Goal: Task Accomplishment & Management: Use online tool/utility

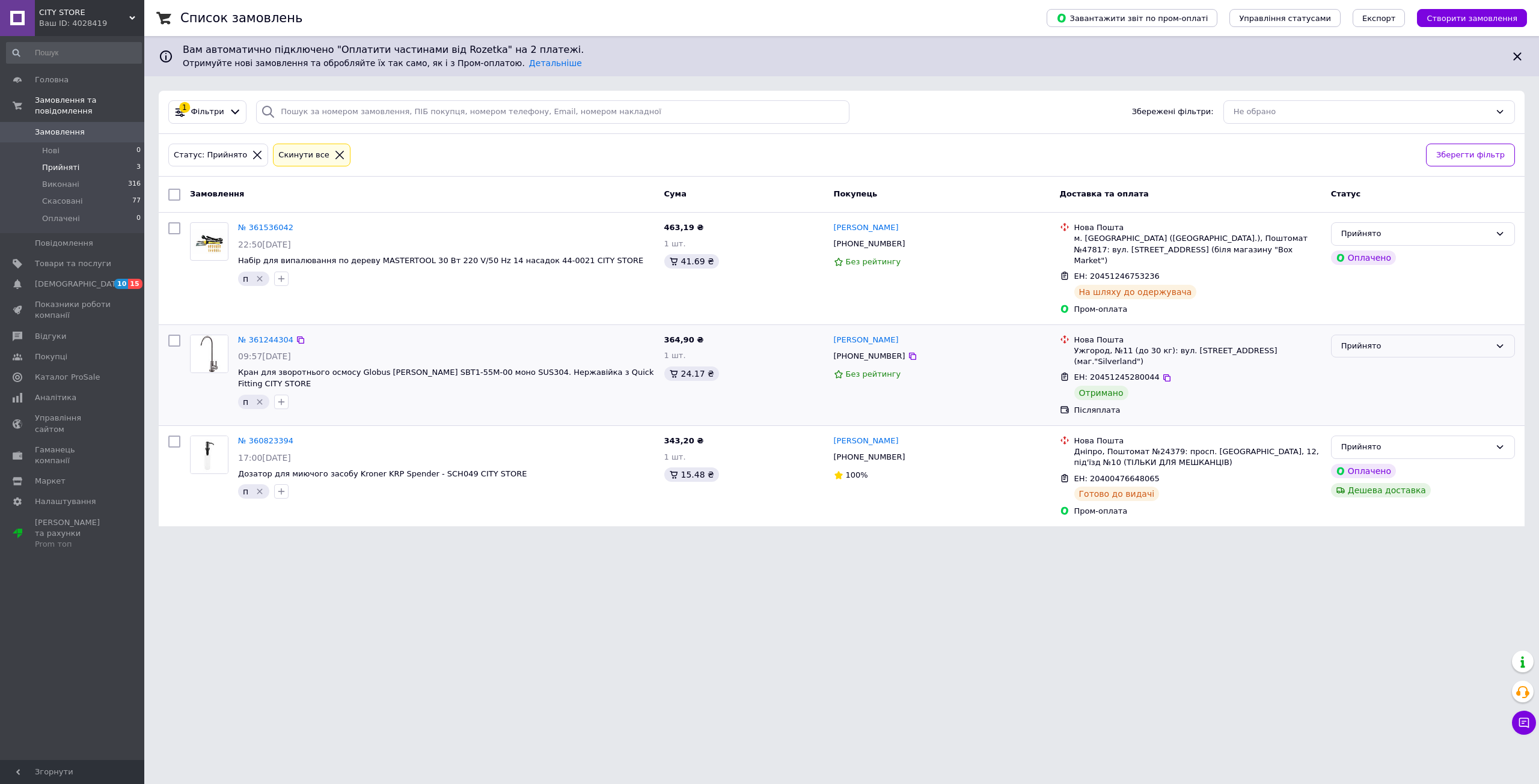
click at [1361, 343] on div "Прийнято" at bounding box center [1422, 346] width 184 height 23
click at [1361, 360] on li "Виконано" at bounding box center [1422, 371] width 183 height 22
click at [81, 91] on link "Замовлення та повідомлення" at bounding box center [74, 105] width 148 height 31
click at [61, 129] on span "Товари та послуги" at bounding box center [73, 132] width 76 height 11
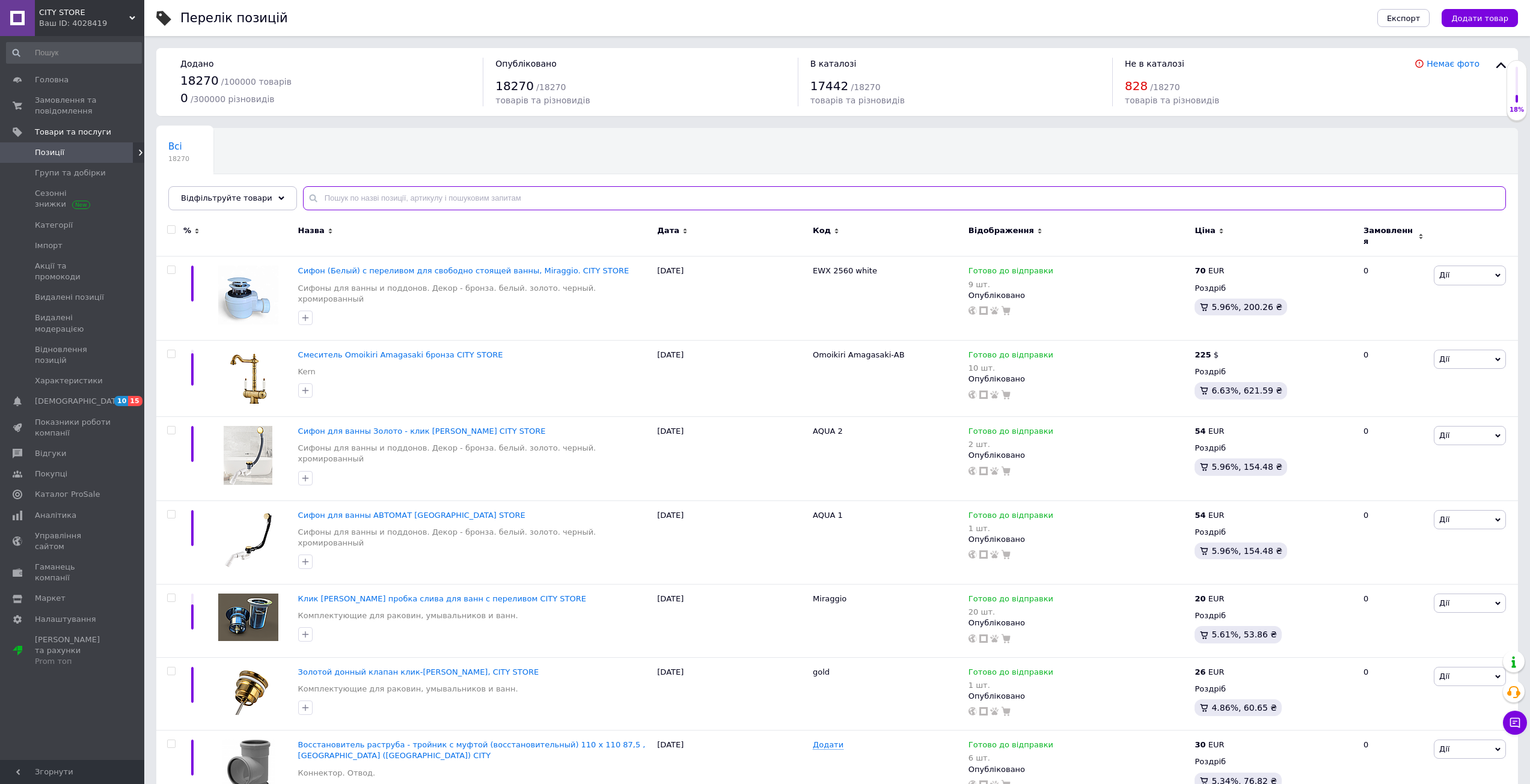
click at [341, 203] on input "text" at bounding box center [904, 198] width 1203 height 24
click at [253, 204] on div "Відфільтруйте товари" at bounding box center [233, 198] width 129 height 24
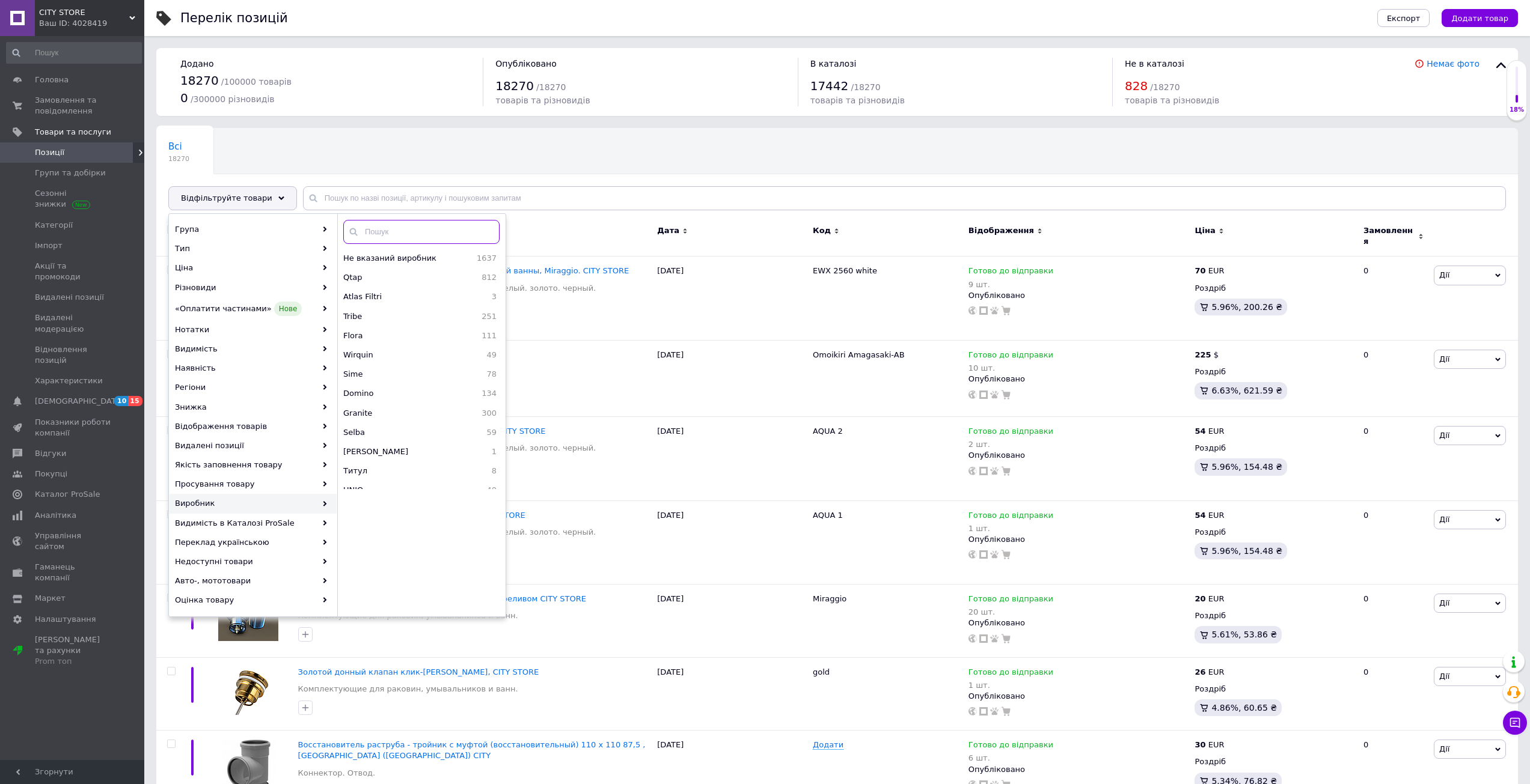
click at [377, 222] on input "text" at bounding box center [421, 232] width 156 height 24
paste input "Esllse"
type input "Esllse"
click at [375, 260] on span "Esllse" at bounding box center [388, 259] width 89 height 11
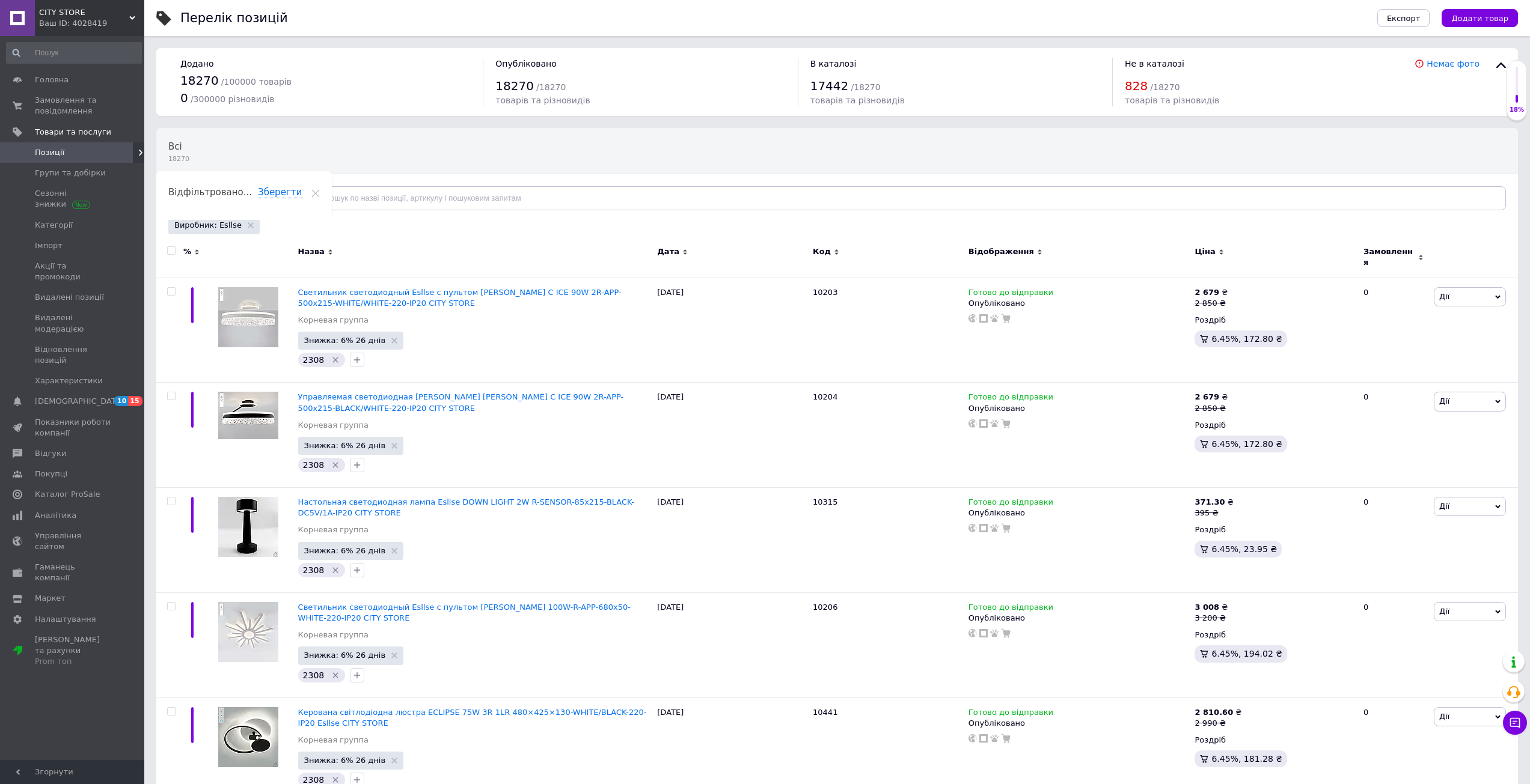
click at [171, 252] on input "checkbox" at bounding box center [171, 251] width 8 height 8
checkbox input "true"
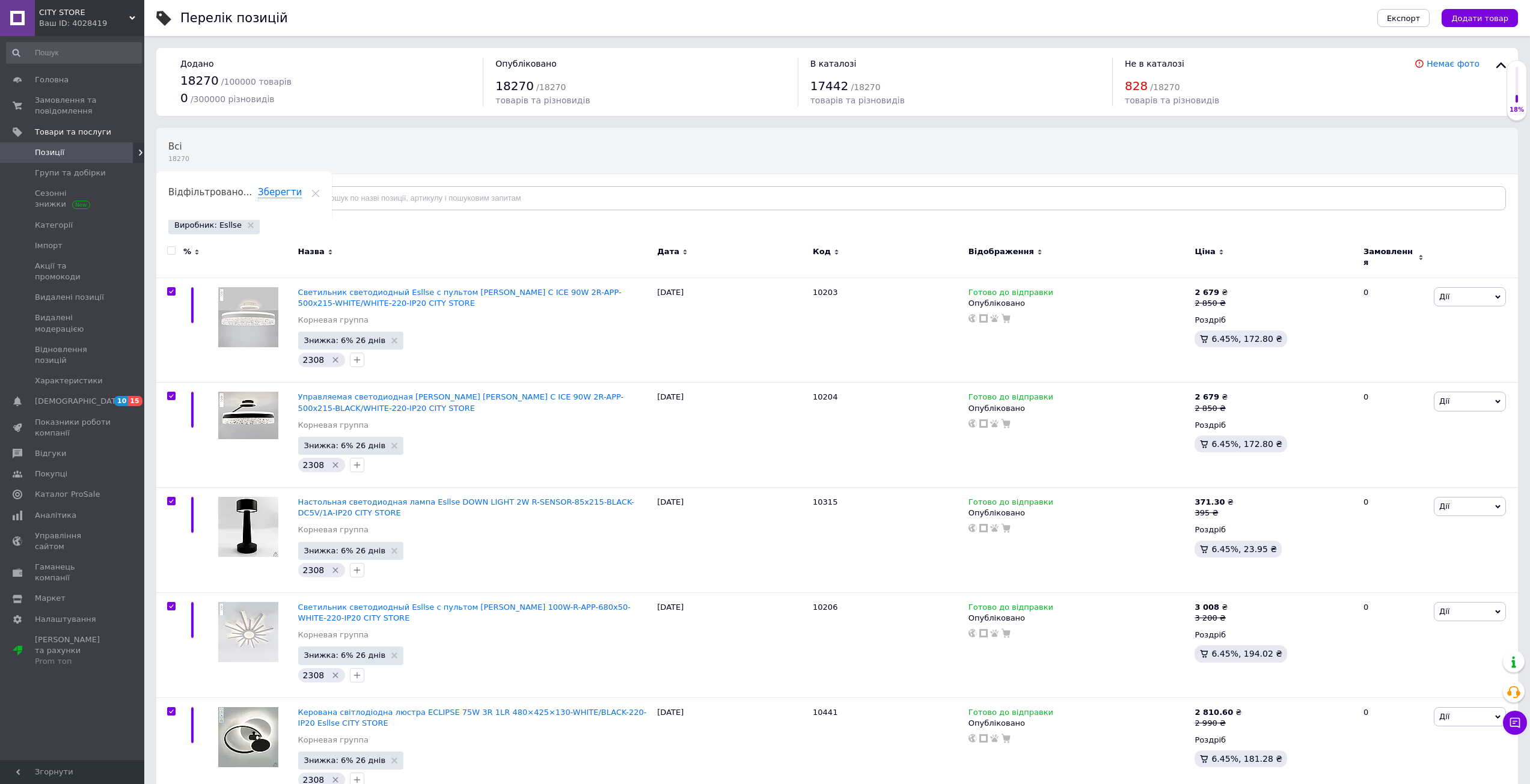
checkbox input "true"
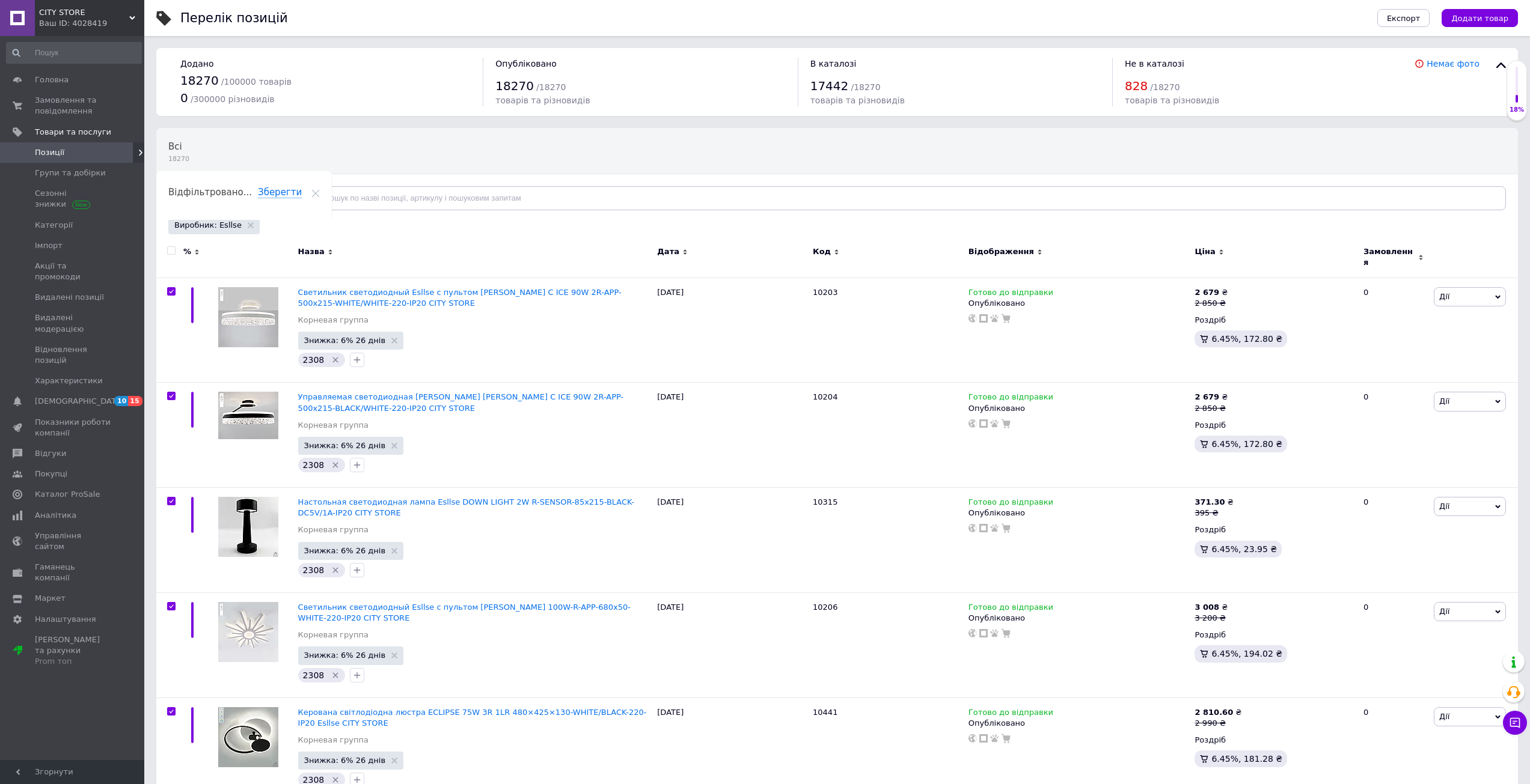
checkbox input "true"
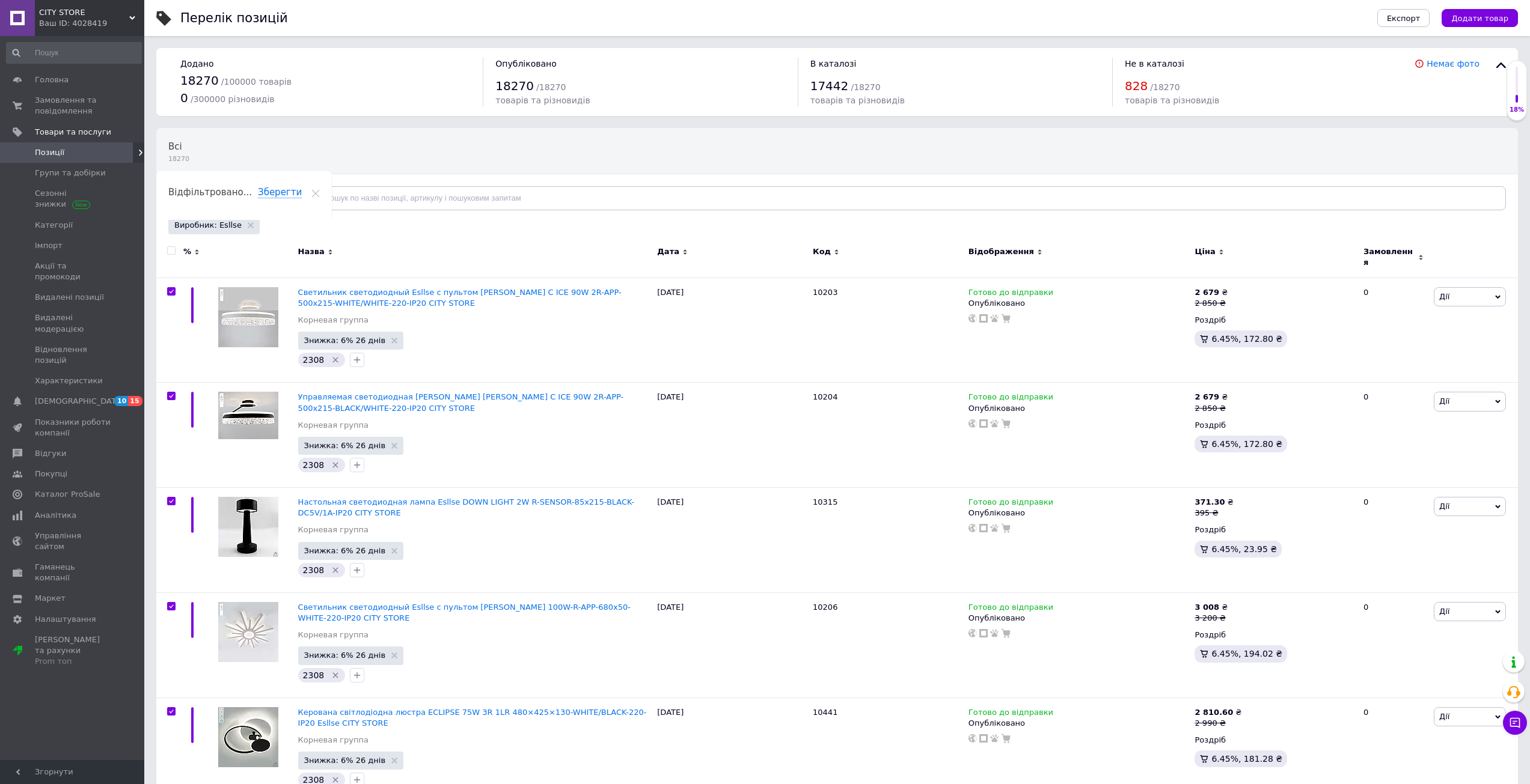
checkbox input "true"
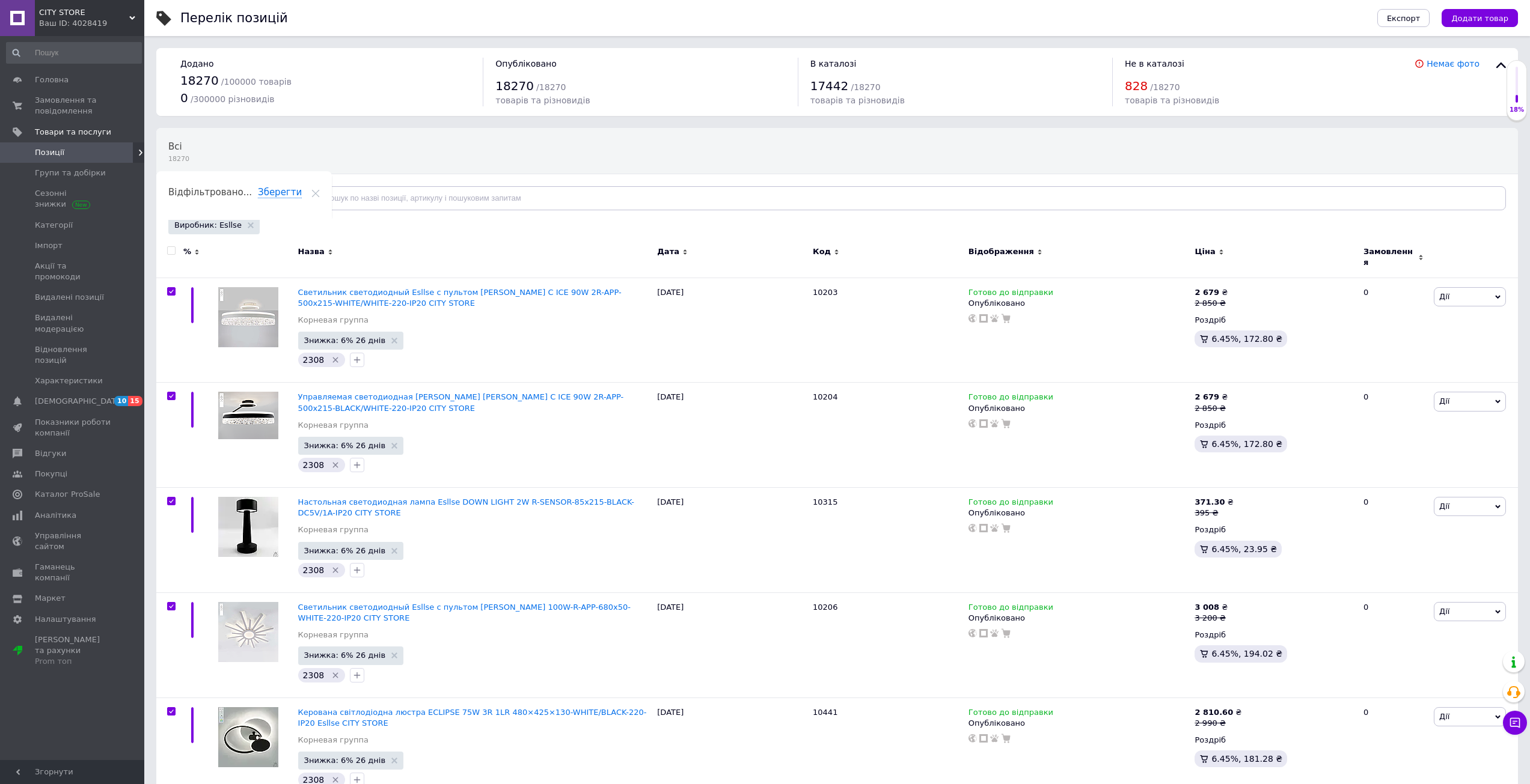
checkbox input "true"
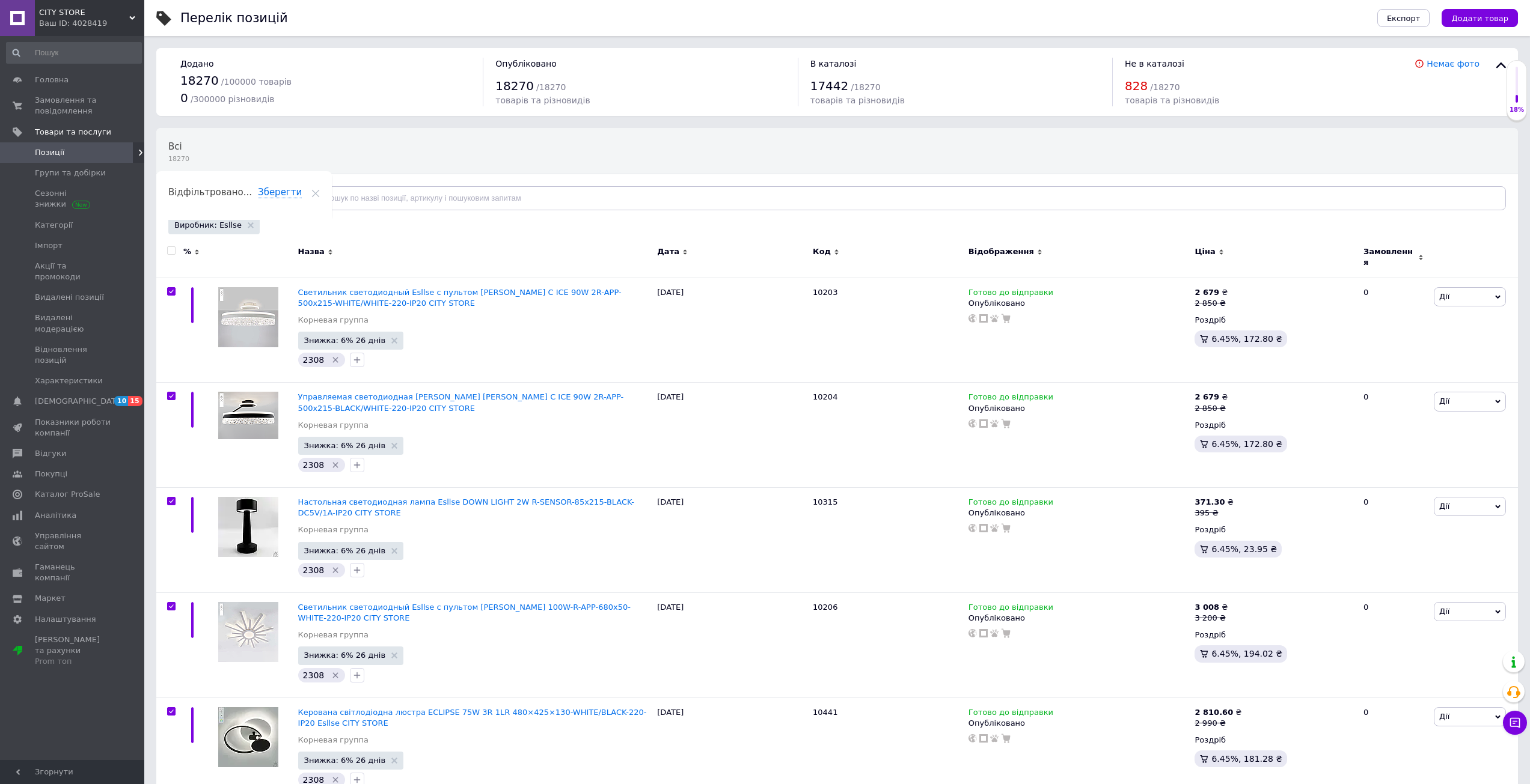
checkbox input "true"
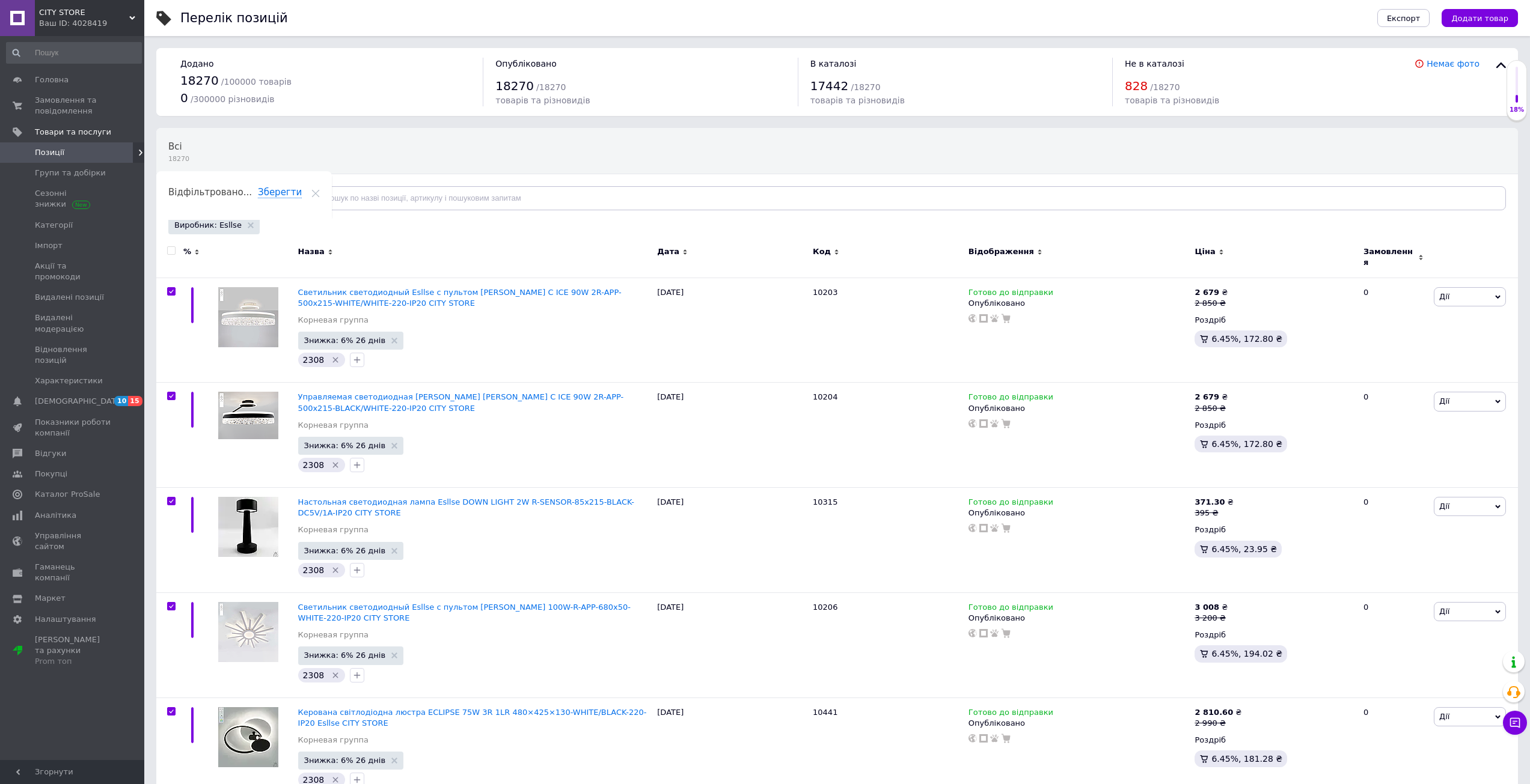
checkbox input "true"
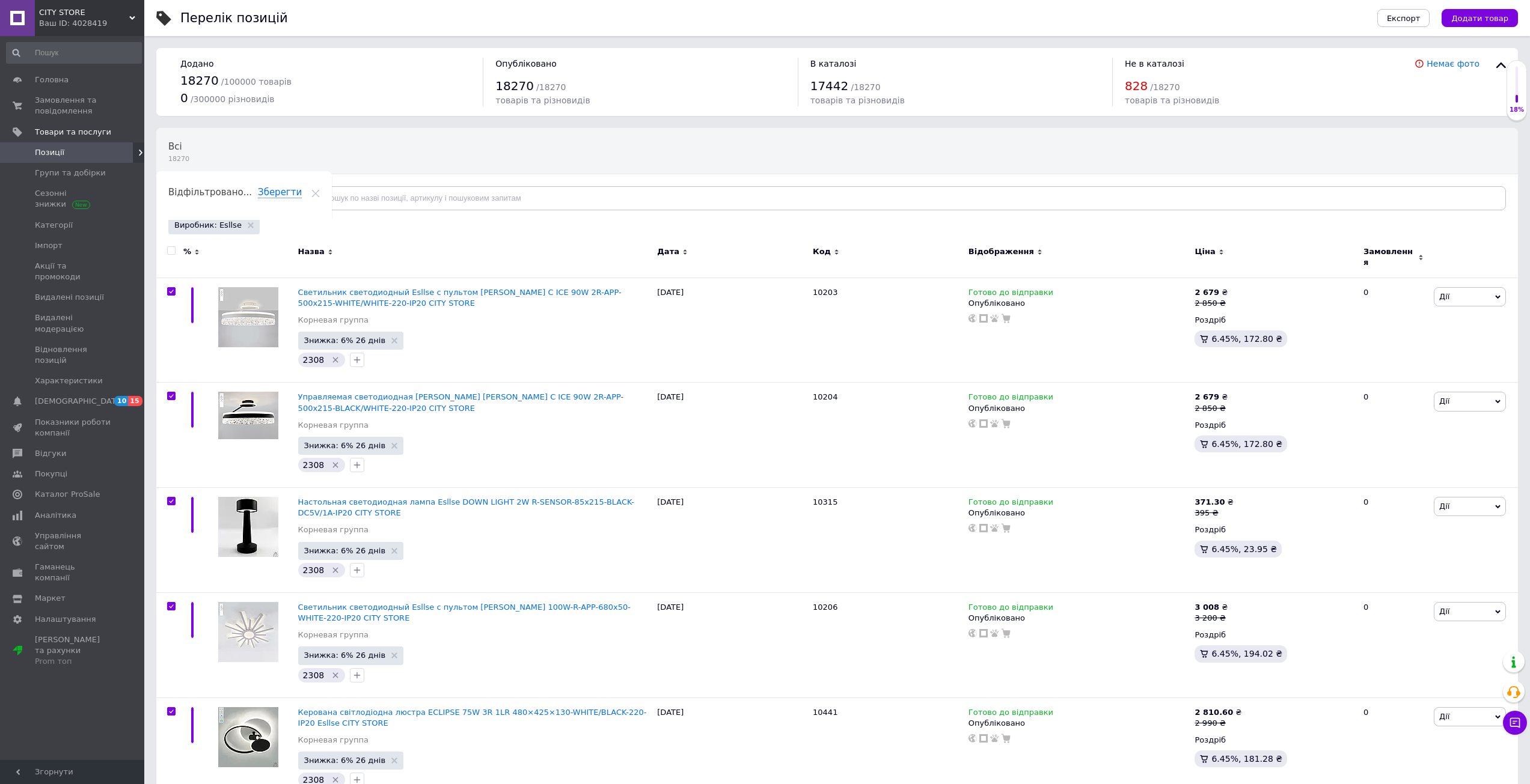
checkbox input "true"
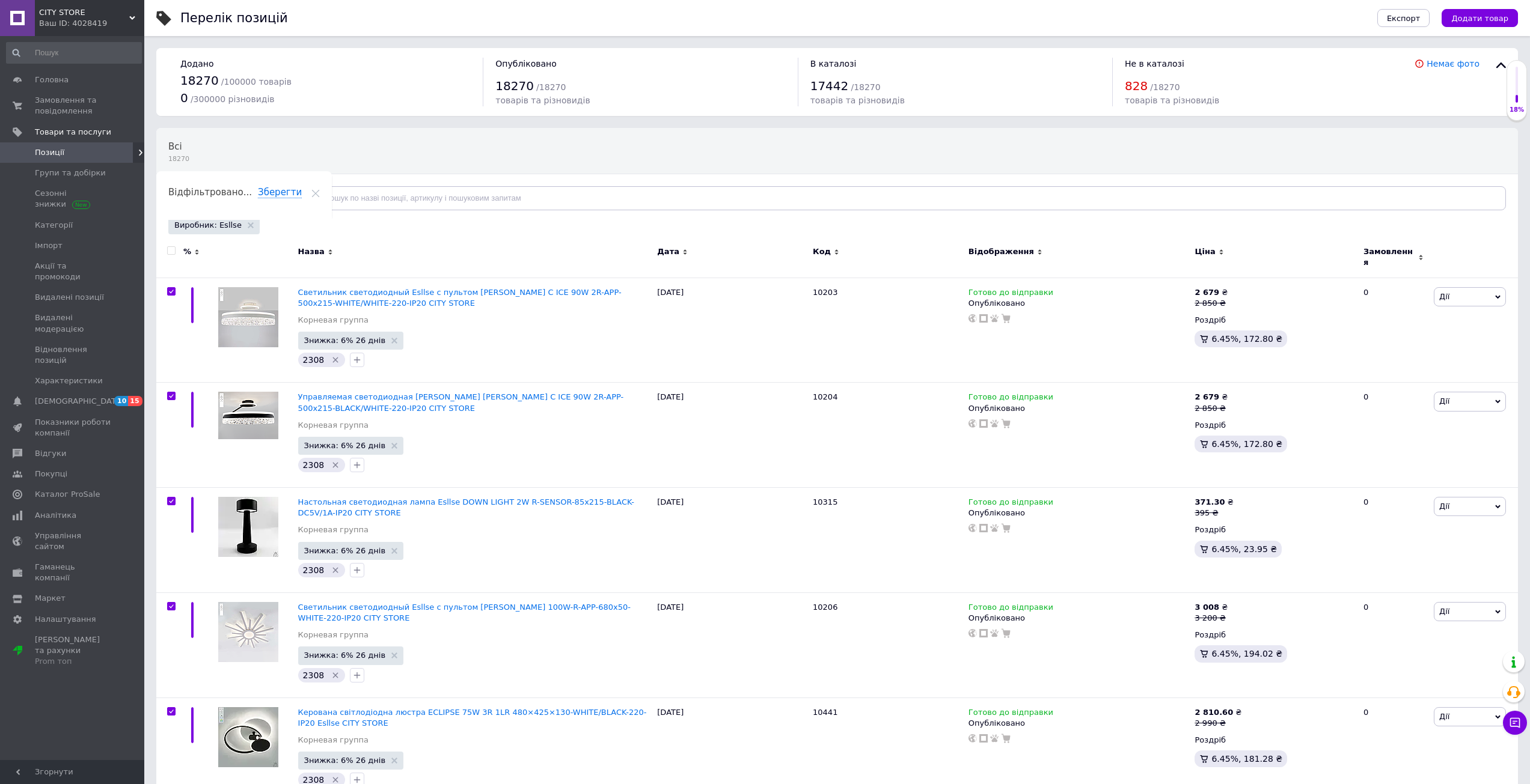
checkbox input "true"
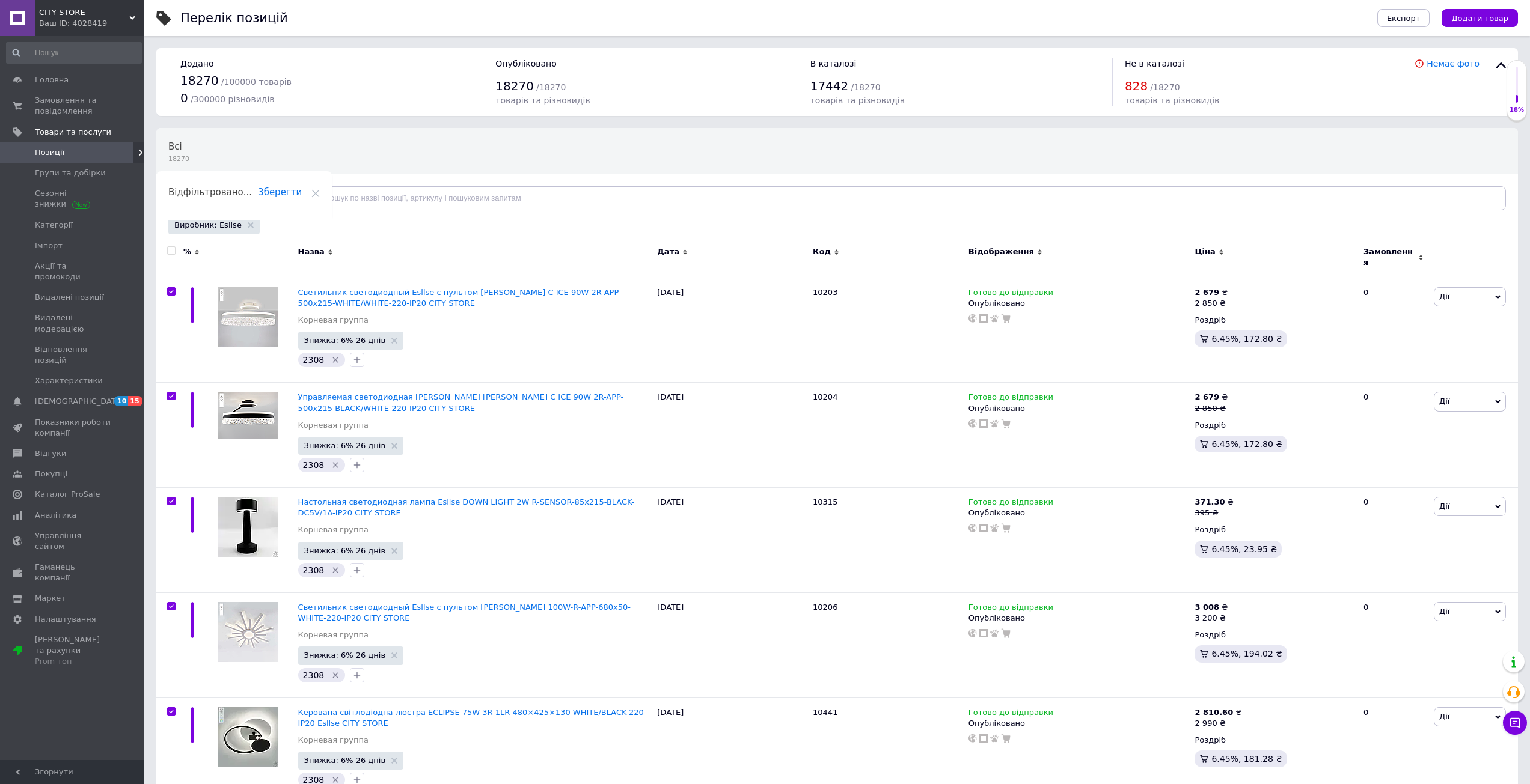
checkbox input "true"
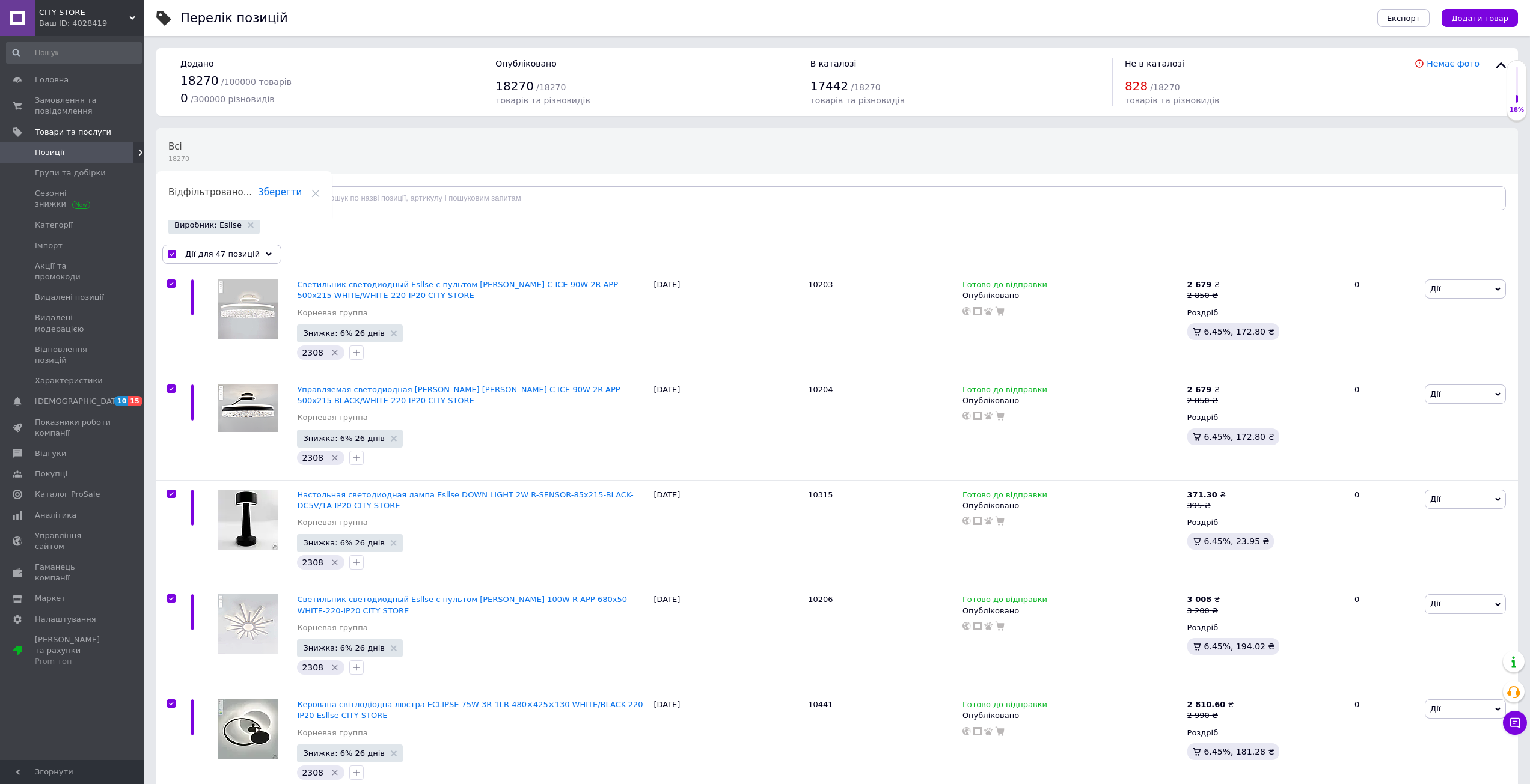
click at [206, 255] on span "Дії для 47 позицій" at bounding box center [222, 254] width 74 height 11
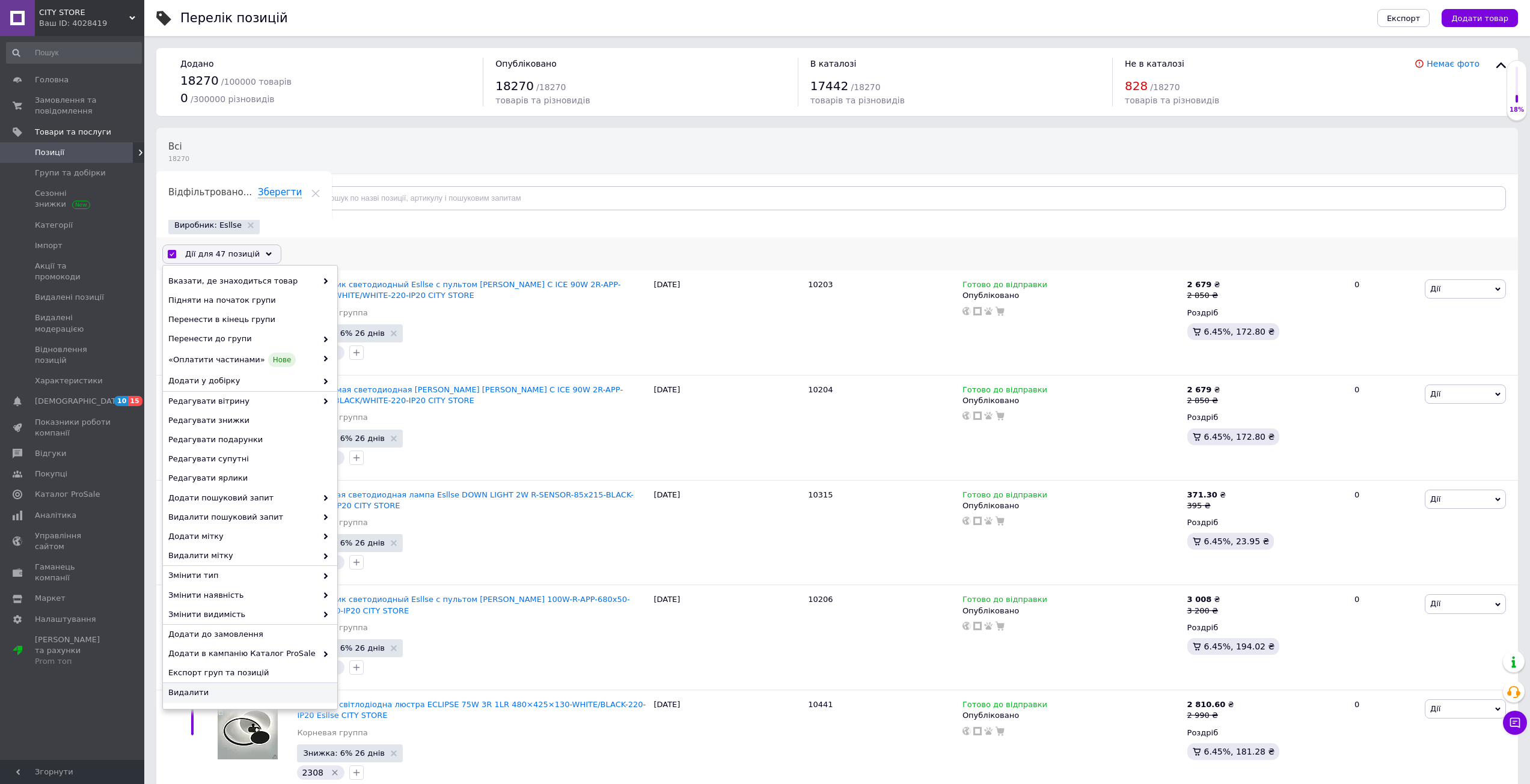
click at [279, 695] on span "Видалити" at bounding box center [248, 693] width 160 height 11
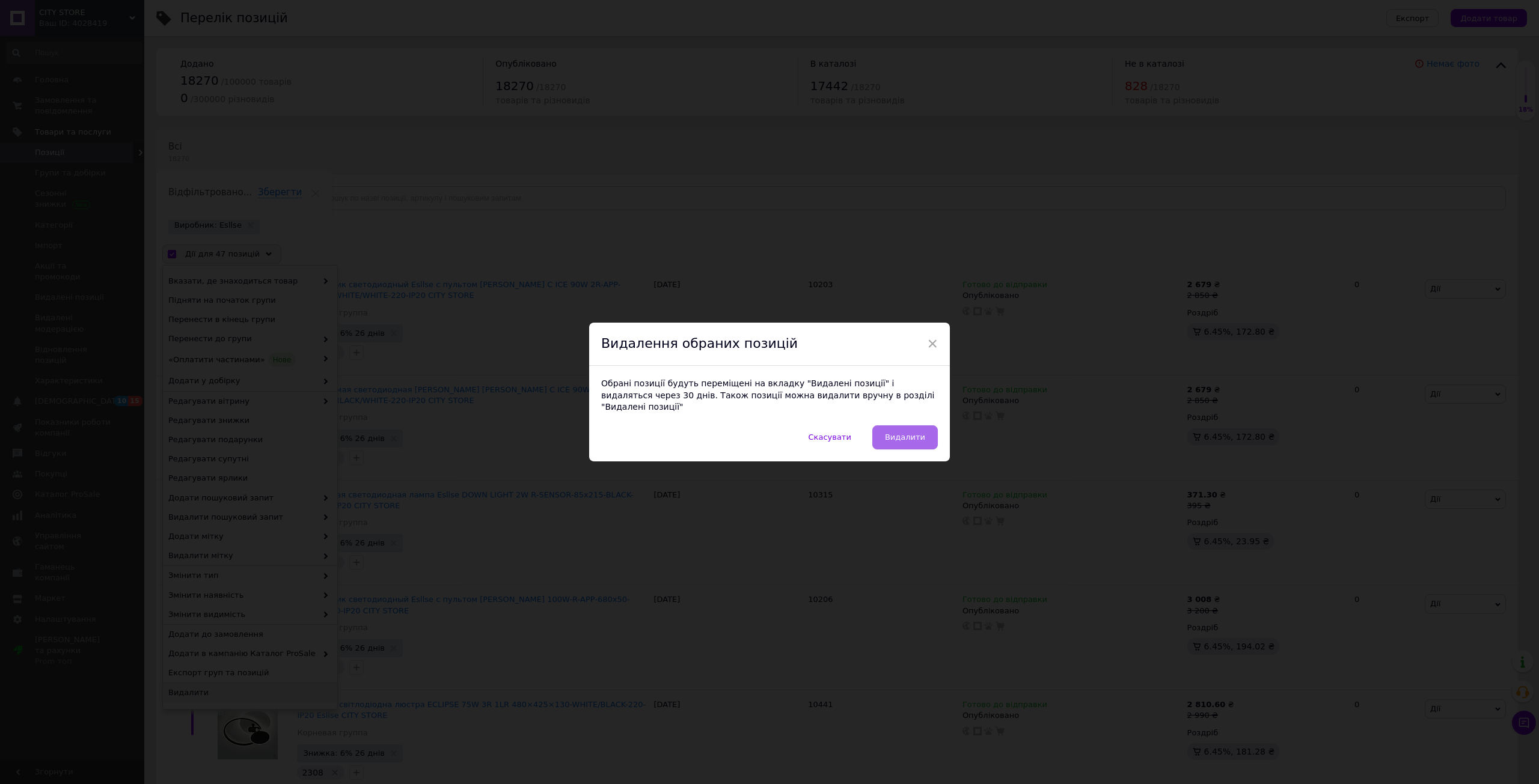
click at [897, 432] on span "Видалити" at bounding box center [905, 437] width 40 height 9
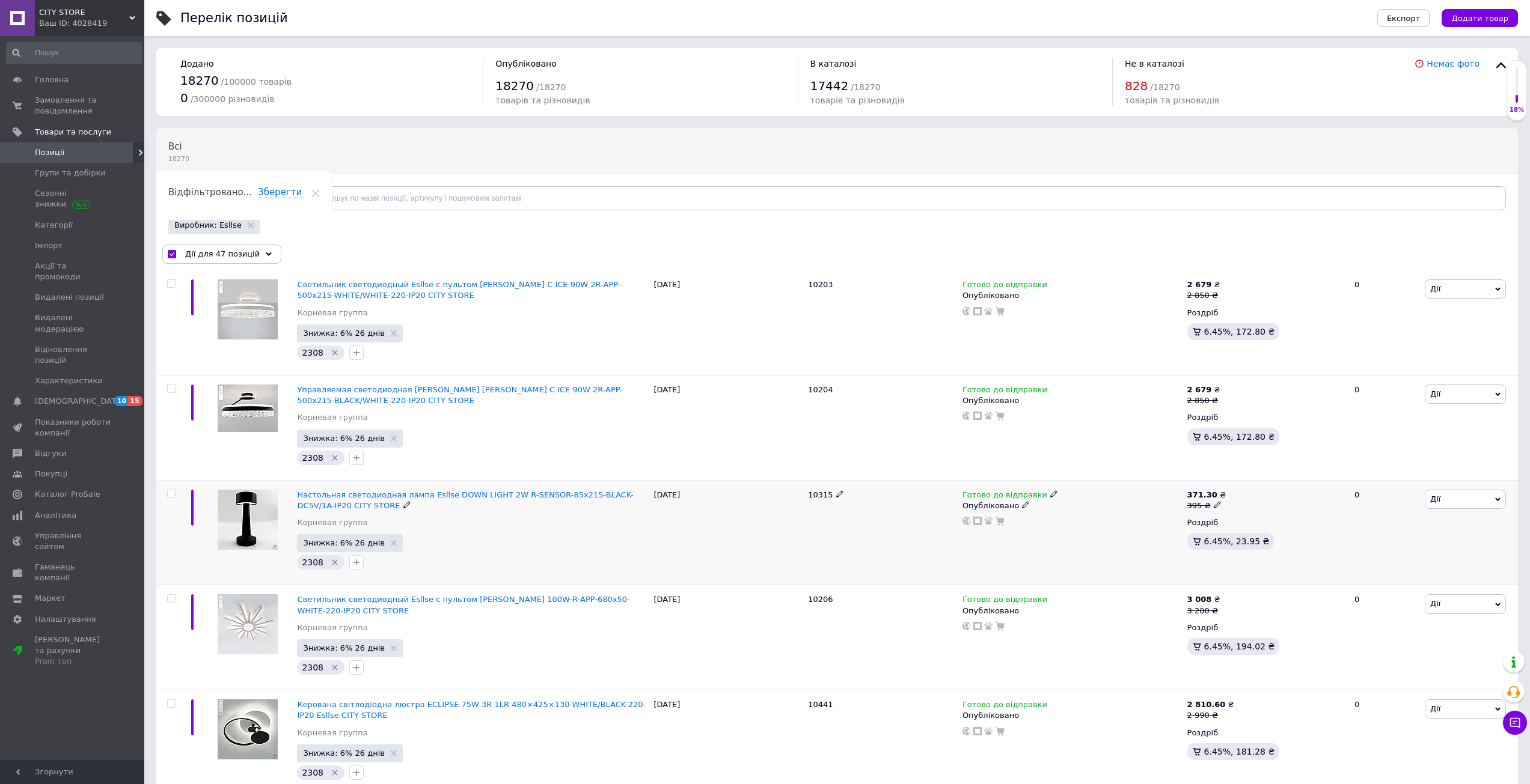
checkbox input "false"
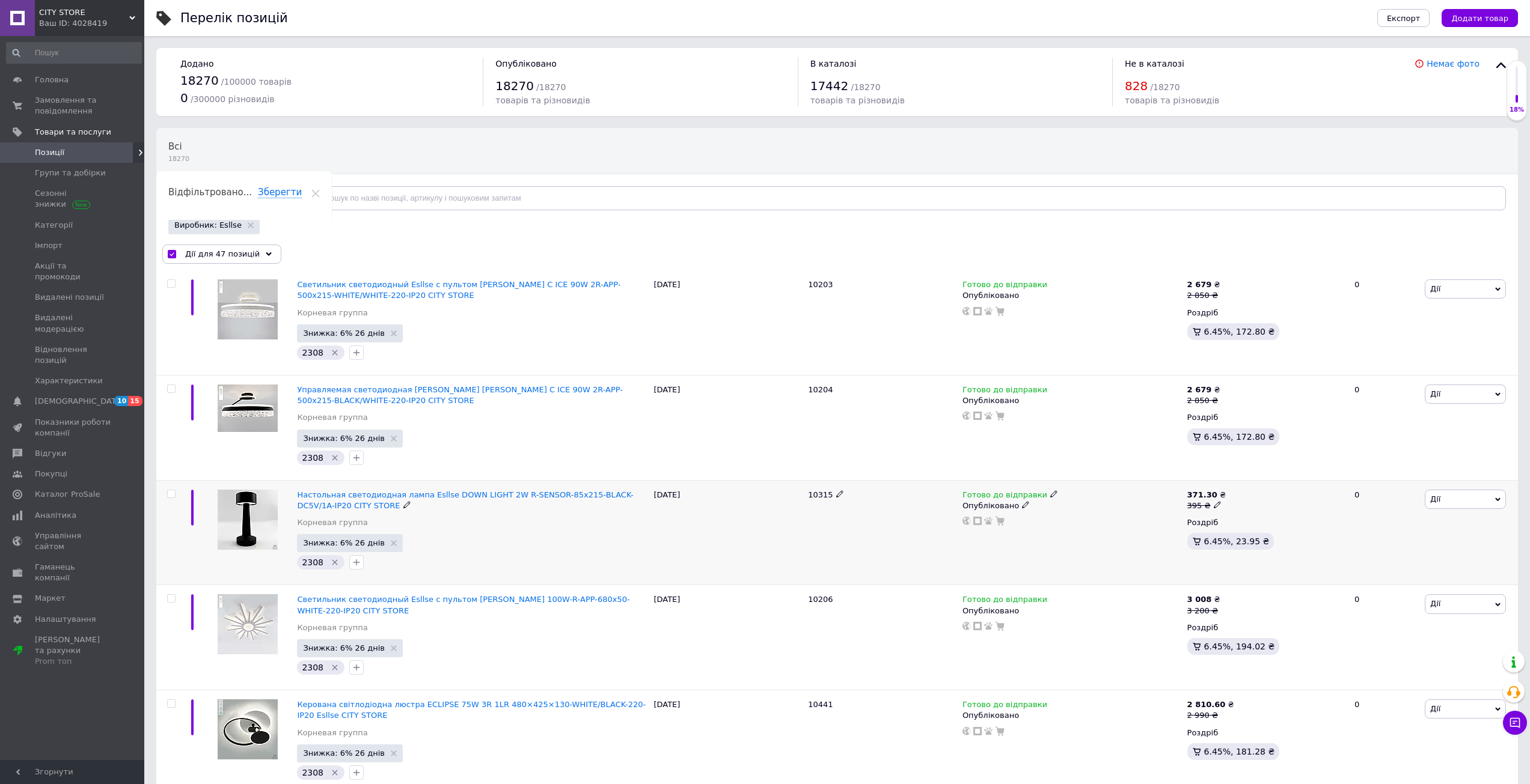
checkbox input "false"
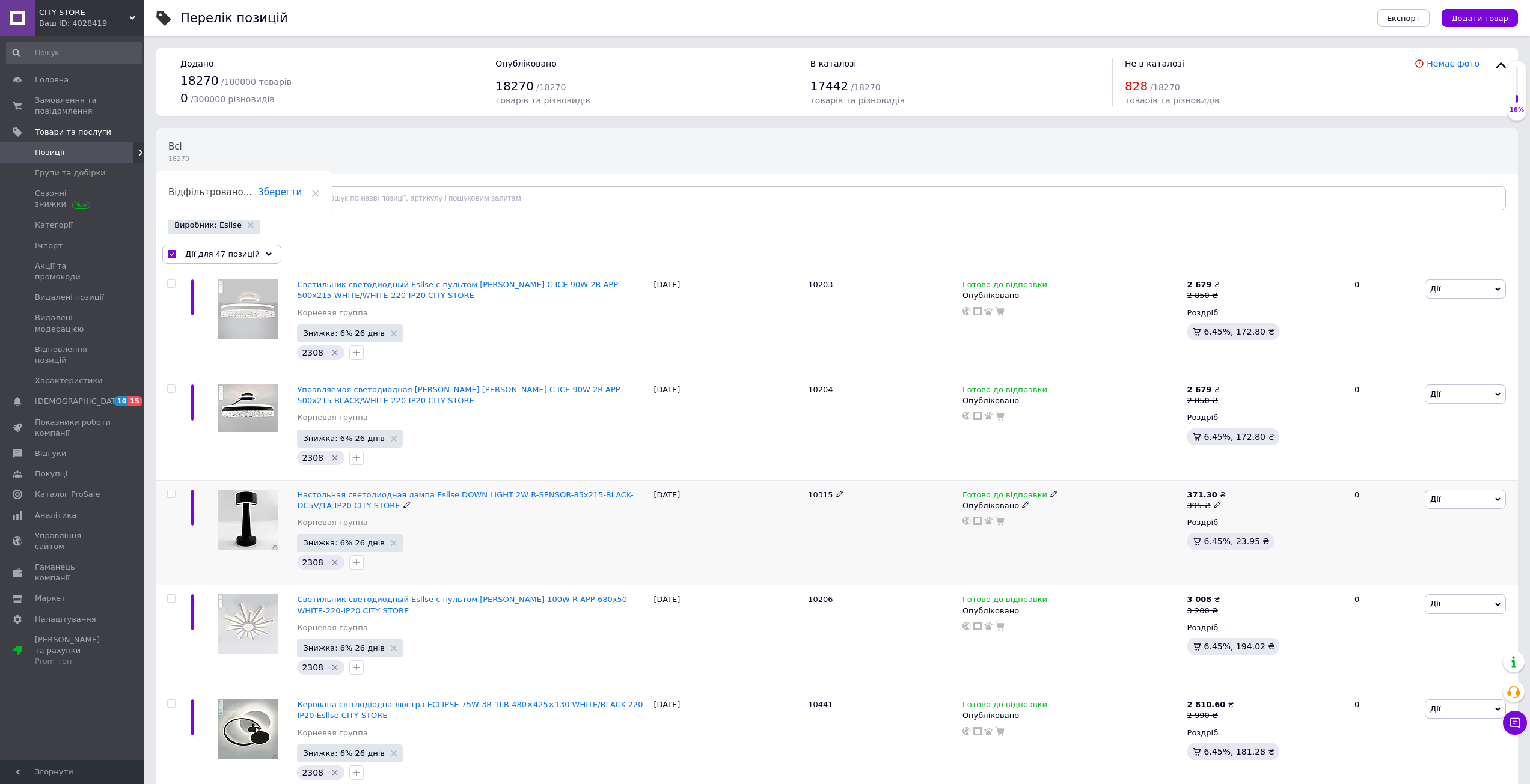
checkbox input "false"
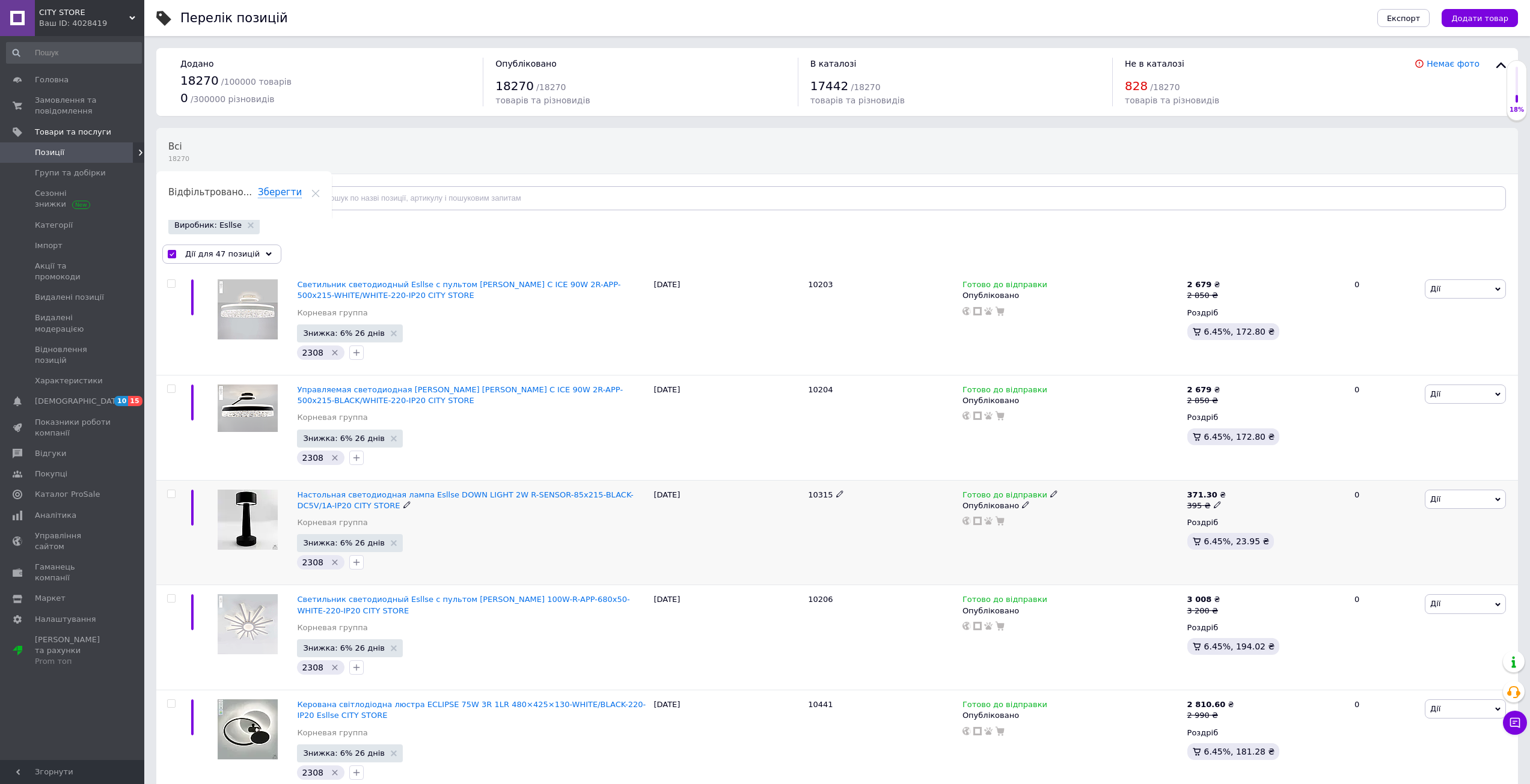
checkbox input "false"
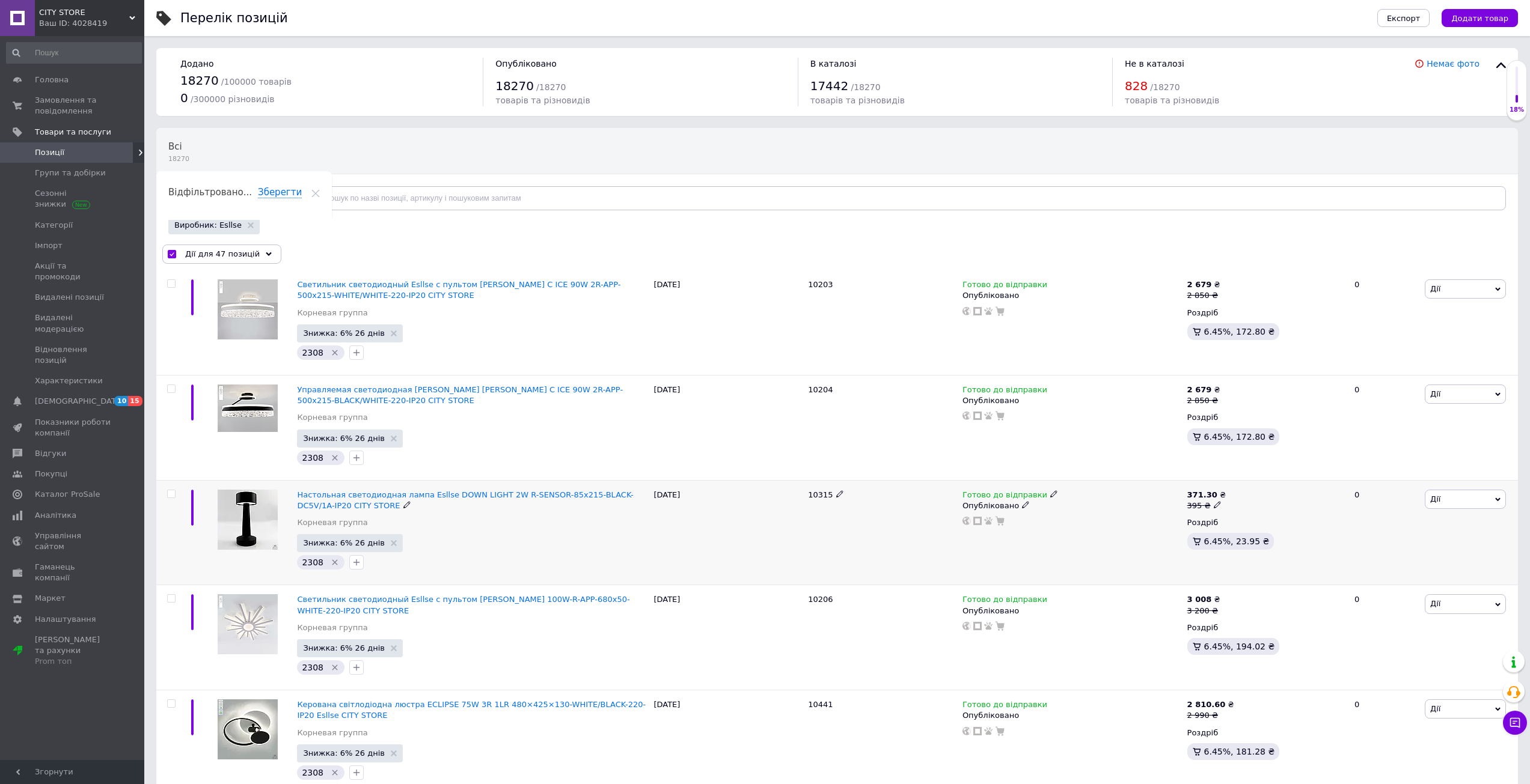
checkbox input "false"
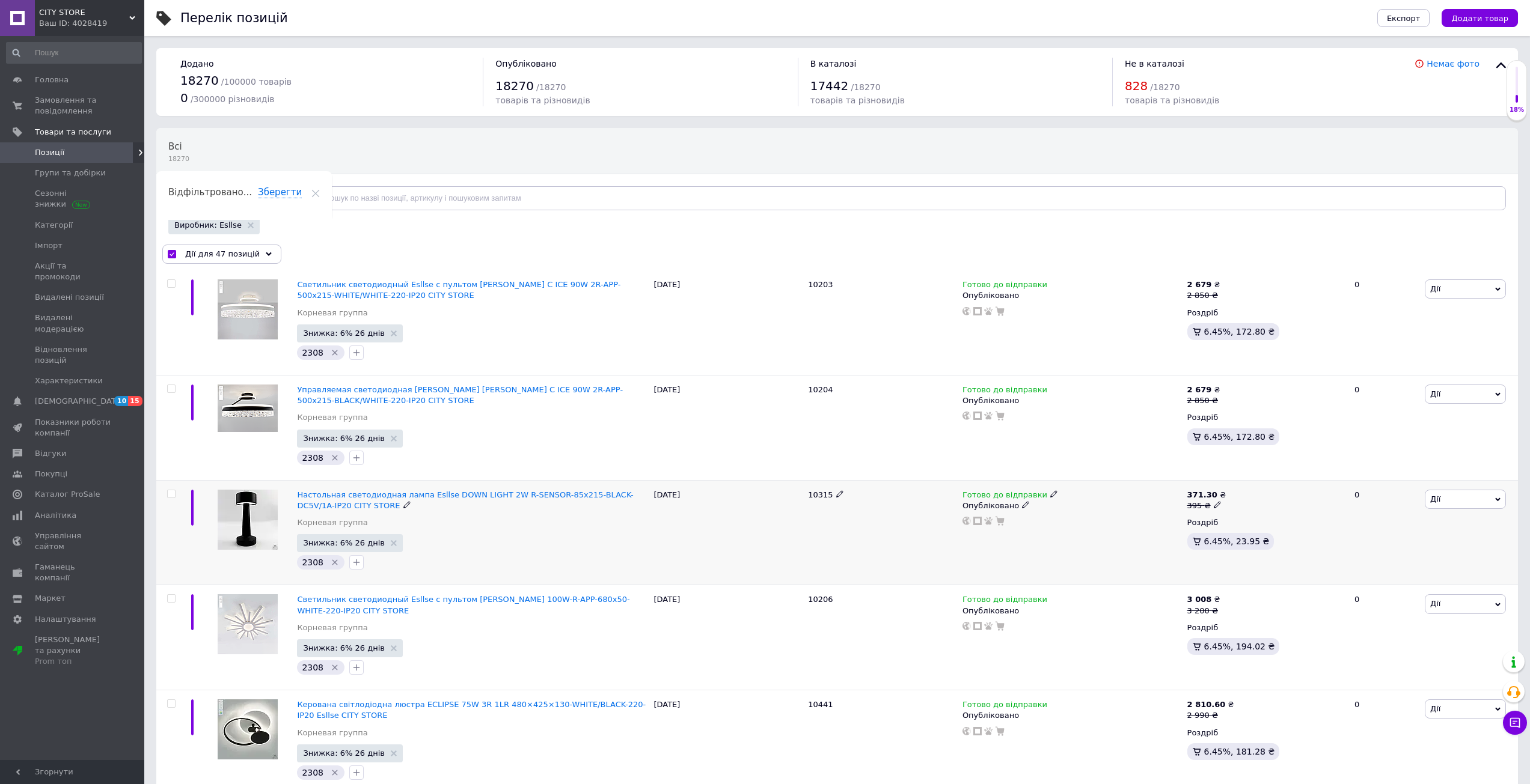
checkbox input "false"
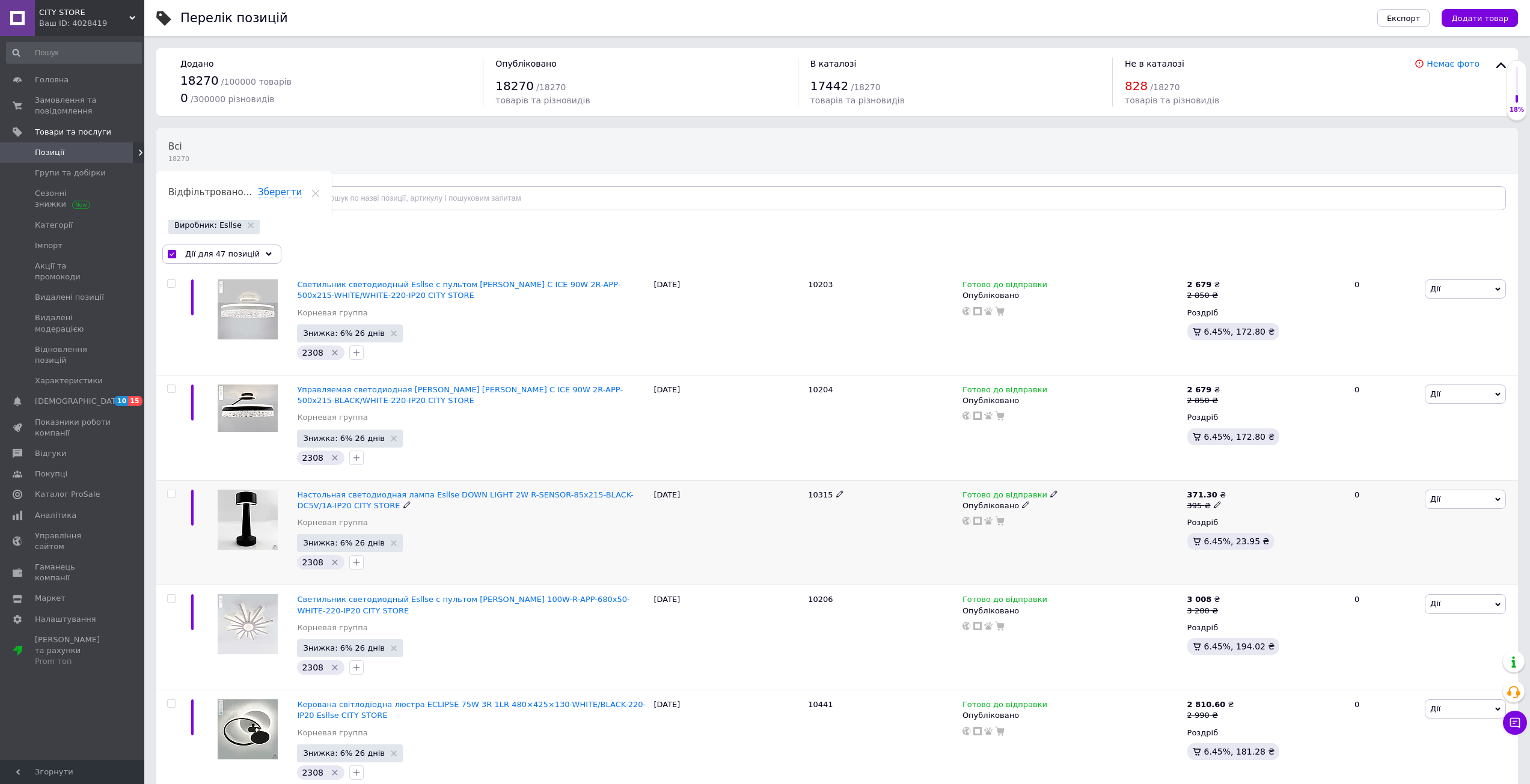
checkbox input "false"
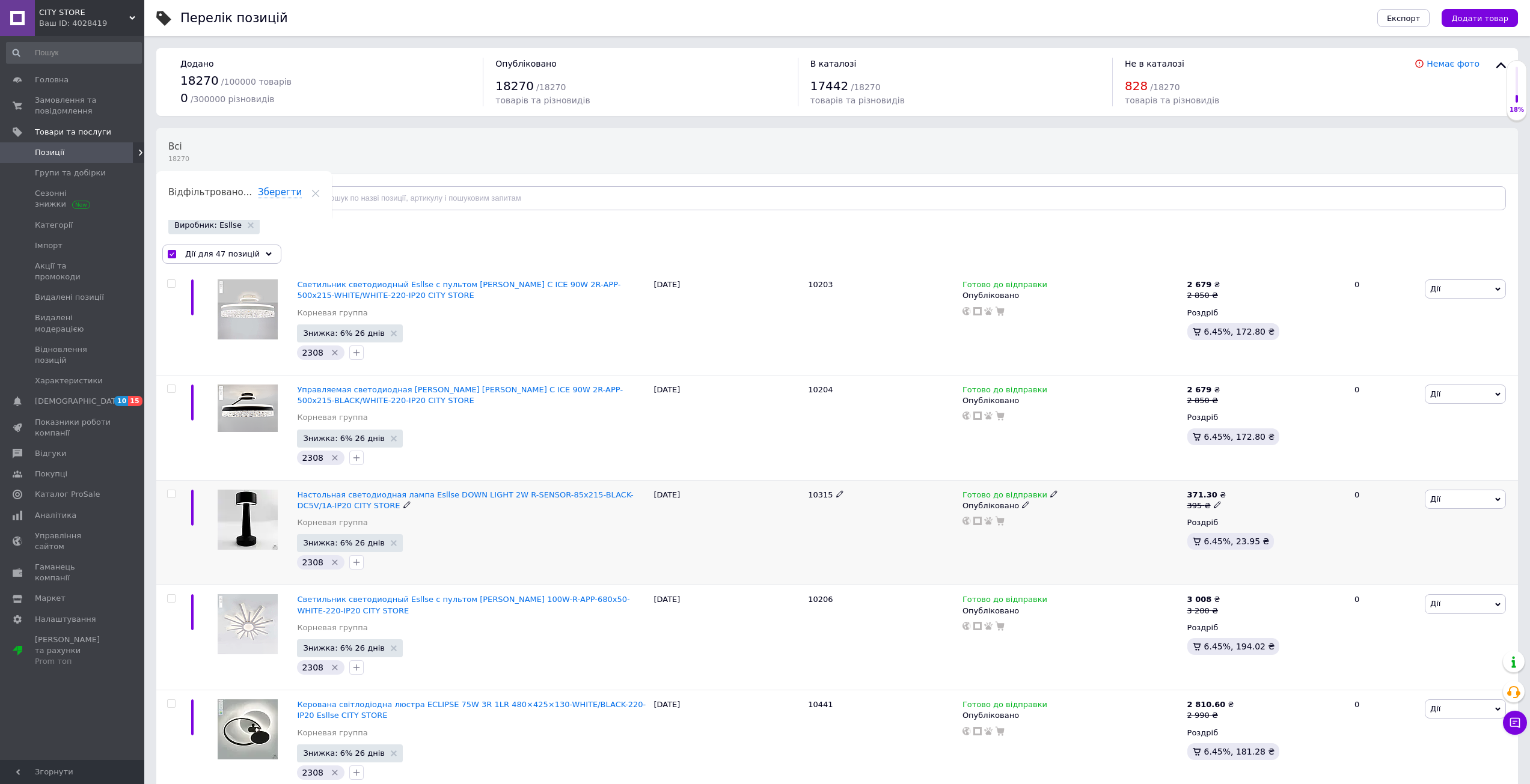
checkbox input "false"
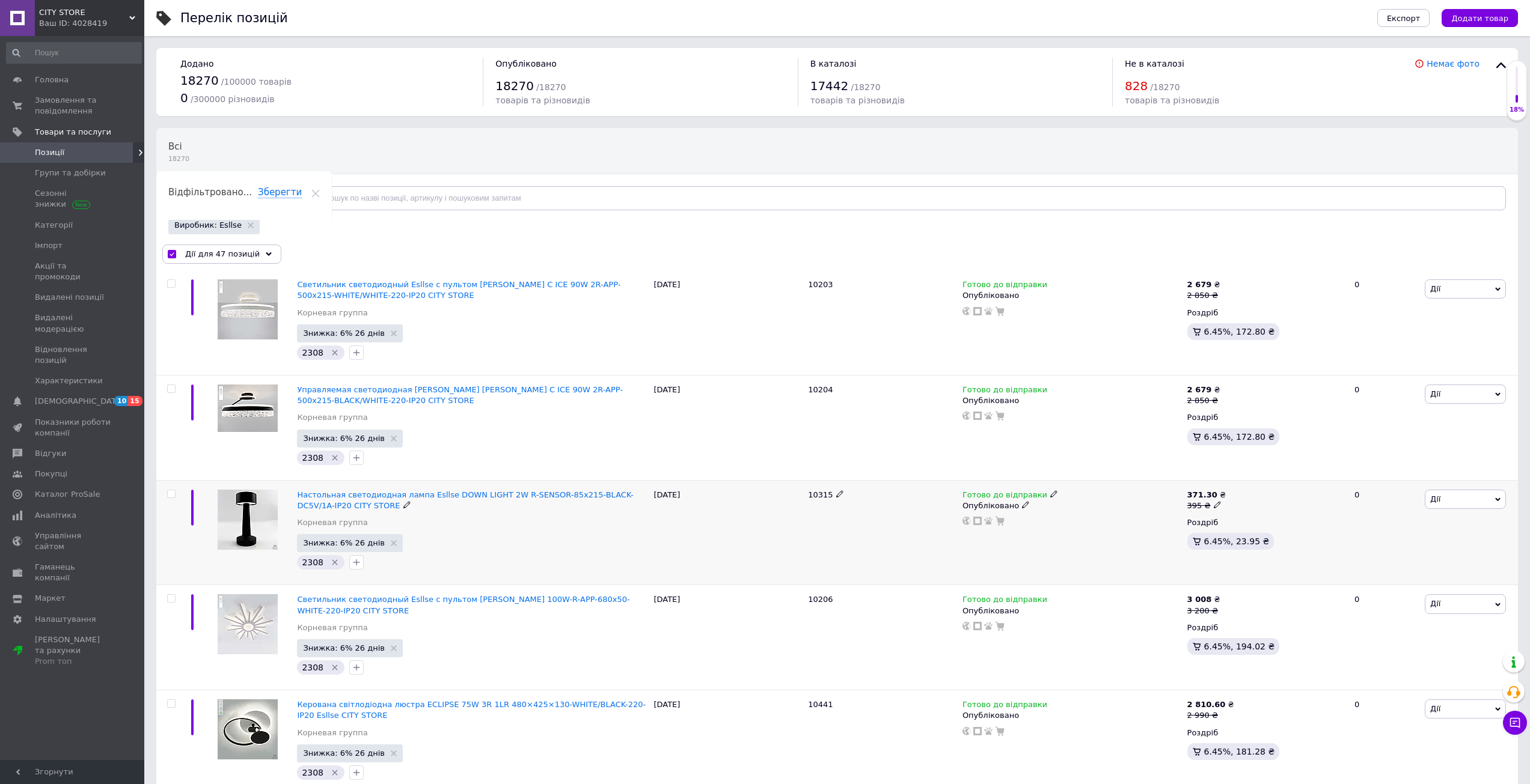
checkbox input "false"
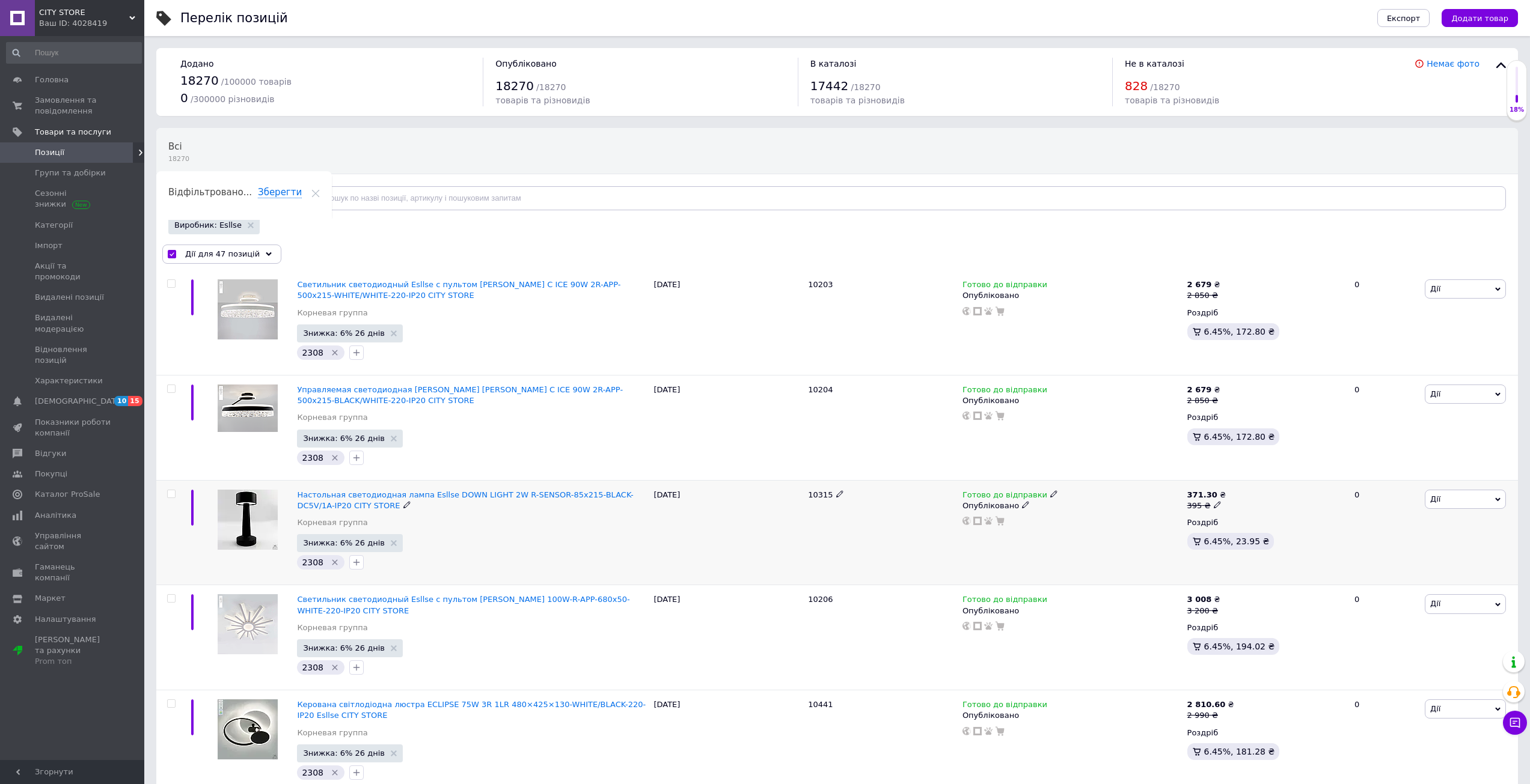
checkbox input "false"
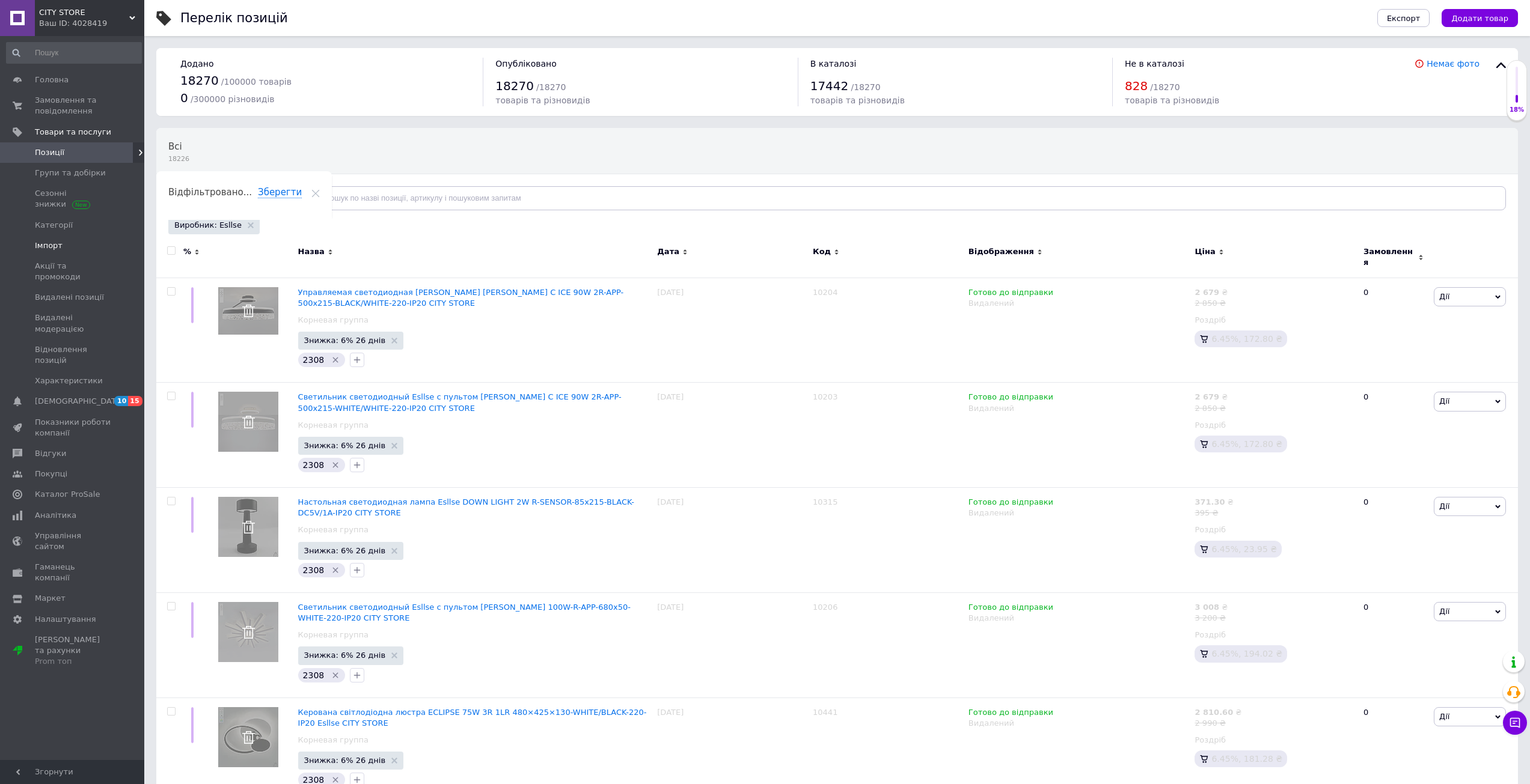
click at [59, 249] on span "Імпорт" at bounding box center [49, 245] width 27 height 11
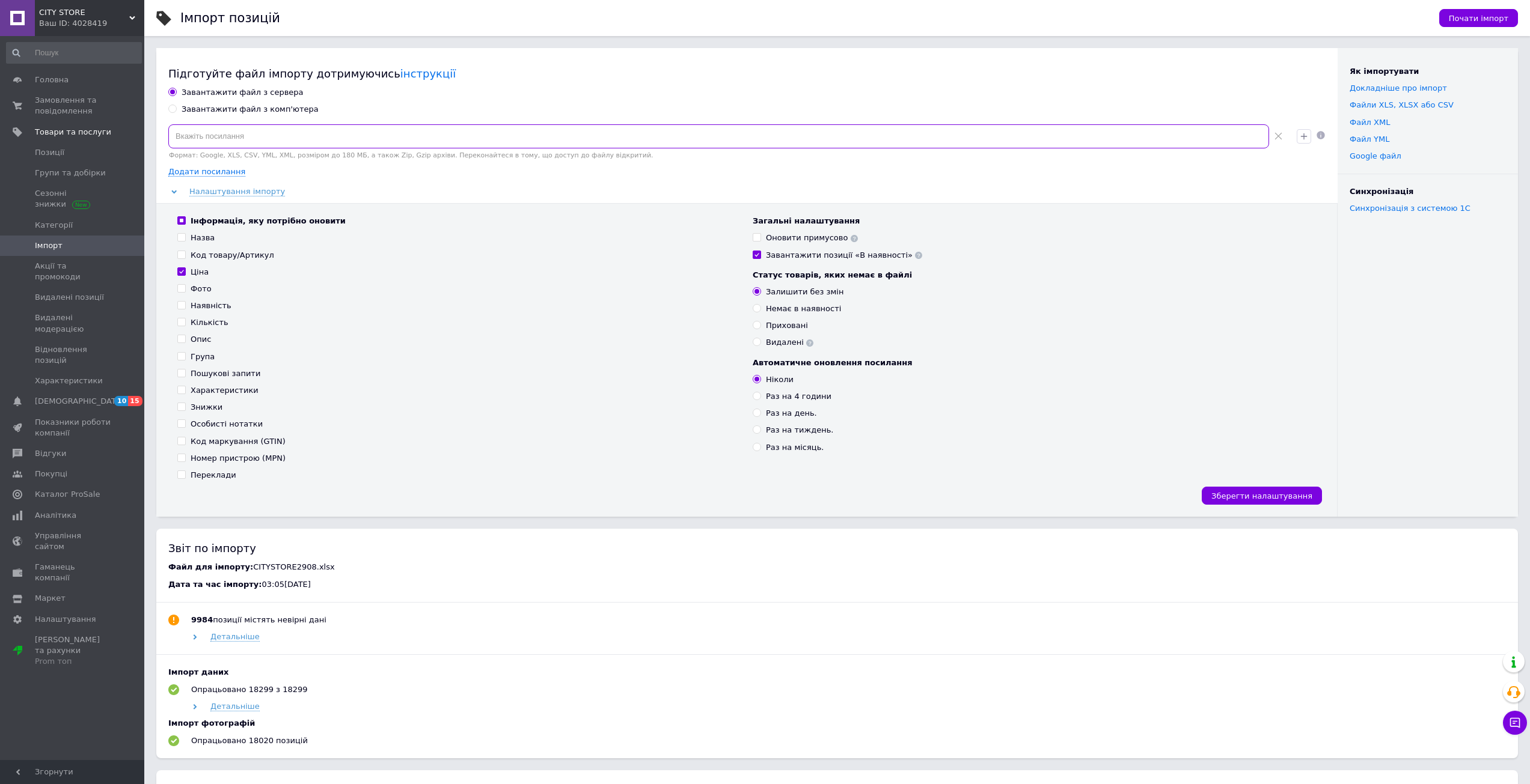
click at [263, 148] on input at bounding box center [718, 136] width 1101 height 24
paste input "https://test-export.td-svr.com.ua/exports/9d89e629-82de-4b59-bff2-6dff31fe3373/…"
type input "https://test-export.td-svr.com.ua/exports/9d89e629-82de-4b59-bff2-6dff31fe3373/…"
click at [183, 219] on input "Інформація, яку потрібно оновити" at bounding box center [181, 220] width 8 height 8
checkbox input "false"
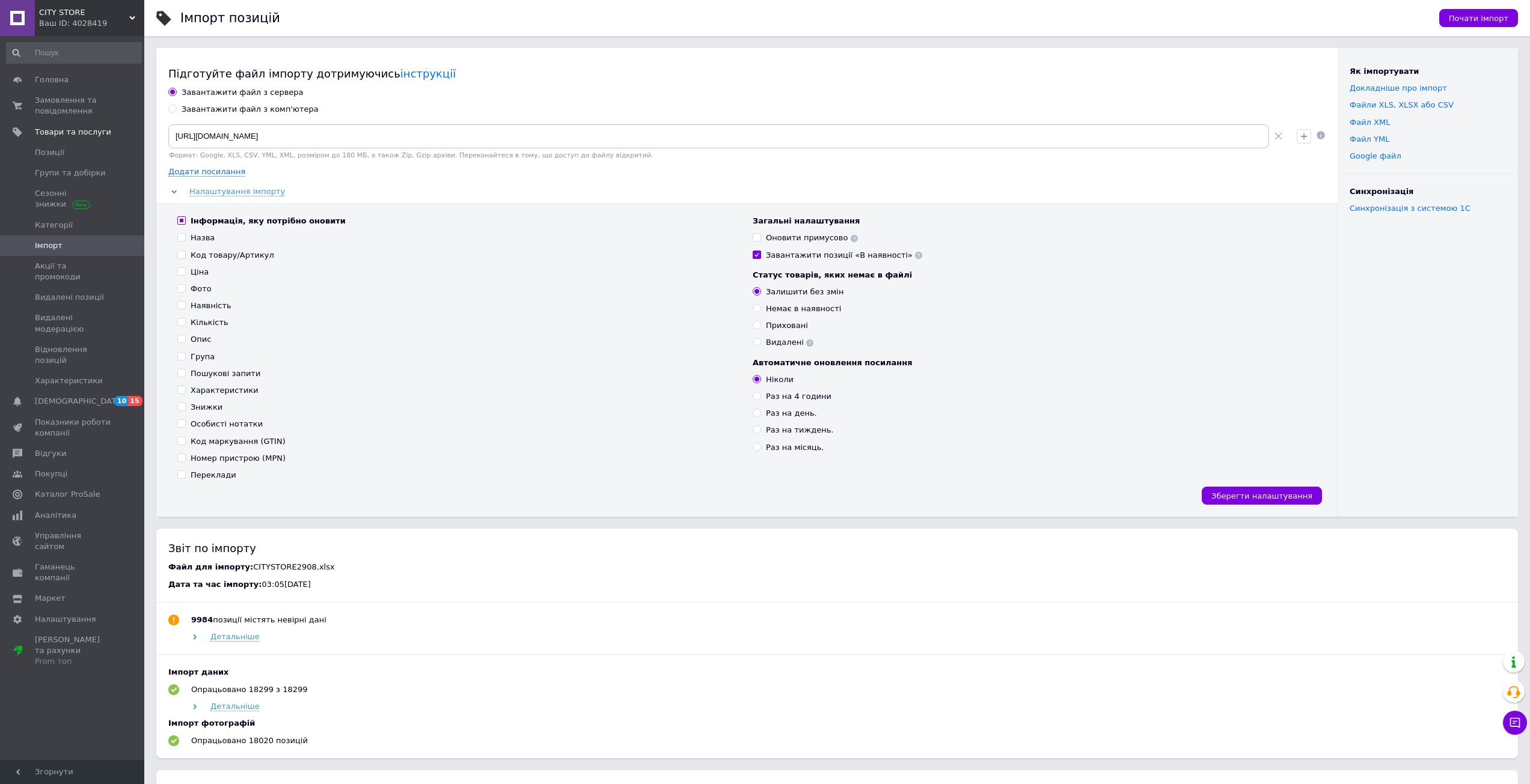
checkbox input "false"
click at [183, 219] on input "Інформація, яку потрібно оновити" at bounding box center [181, 220] width 8 height 8
checkbox input "true"
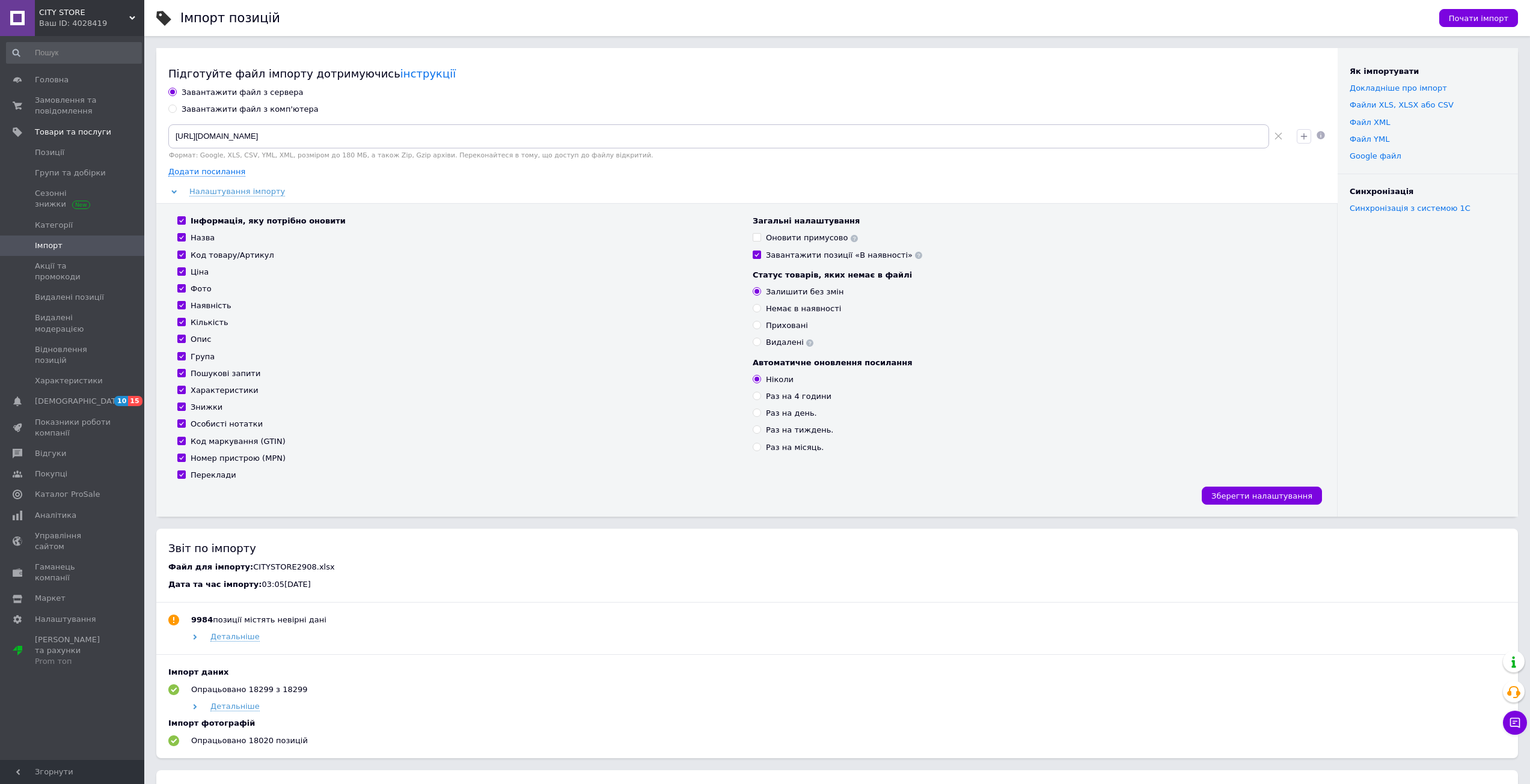
checkbox input "true"
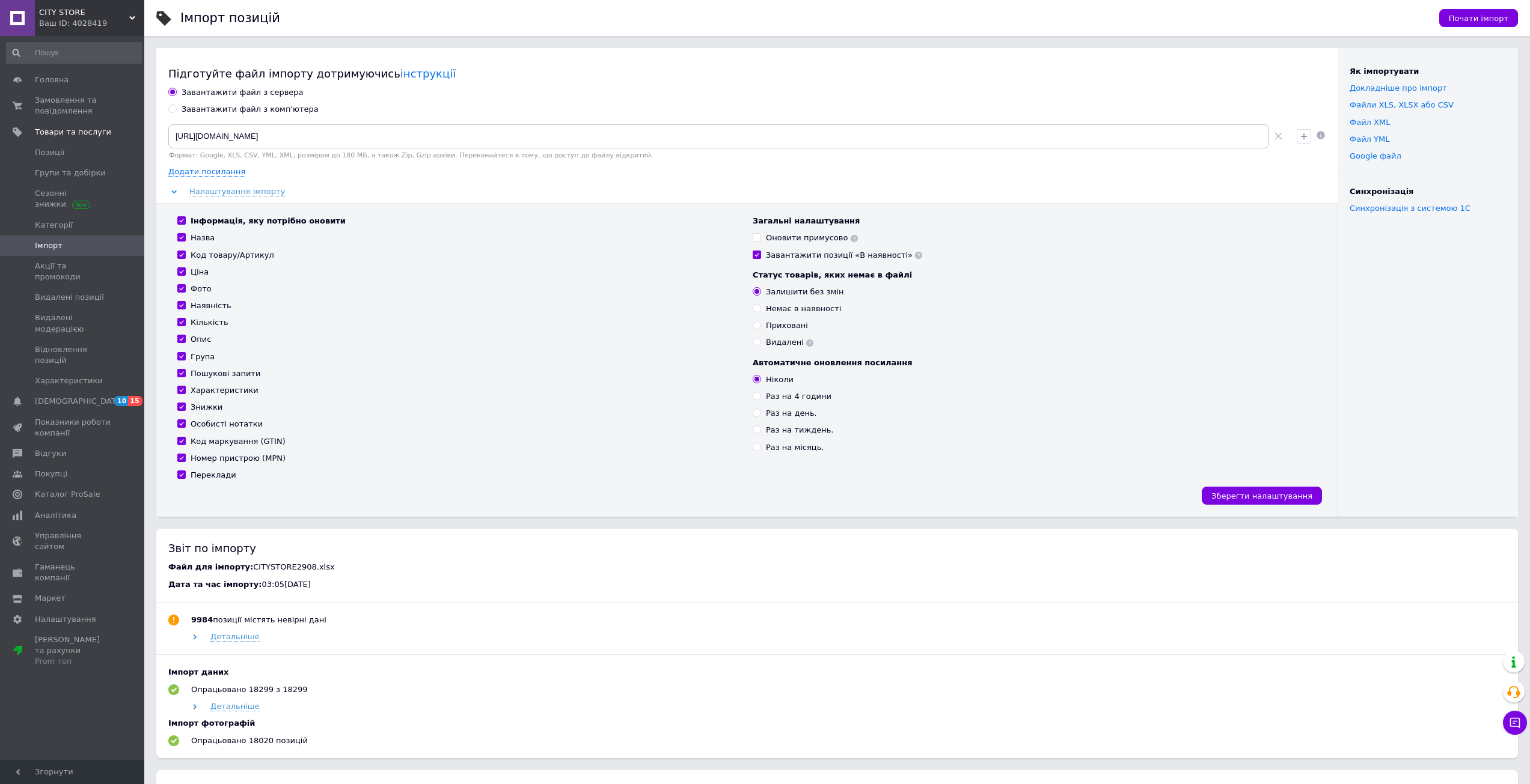
checkbox input "true"
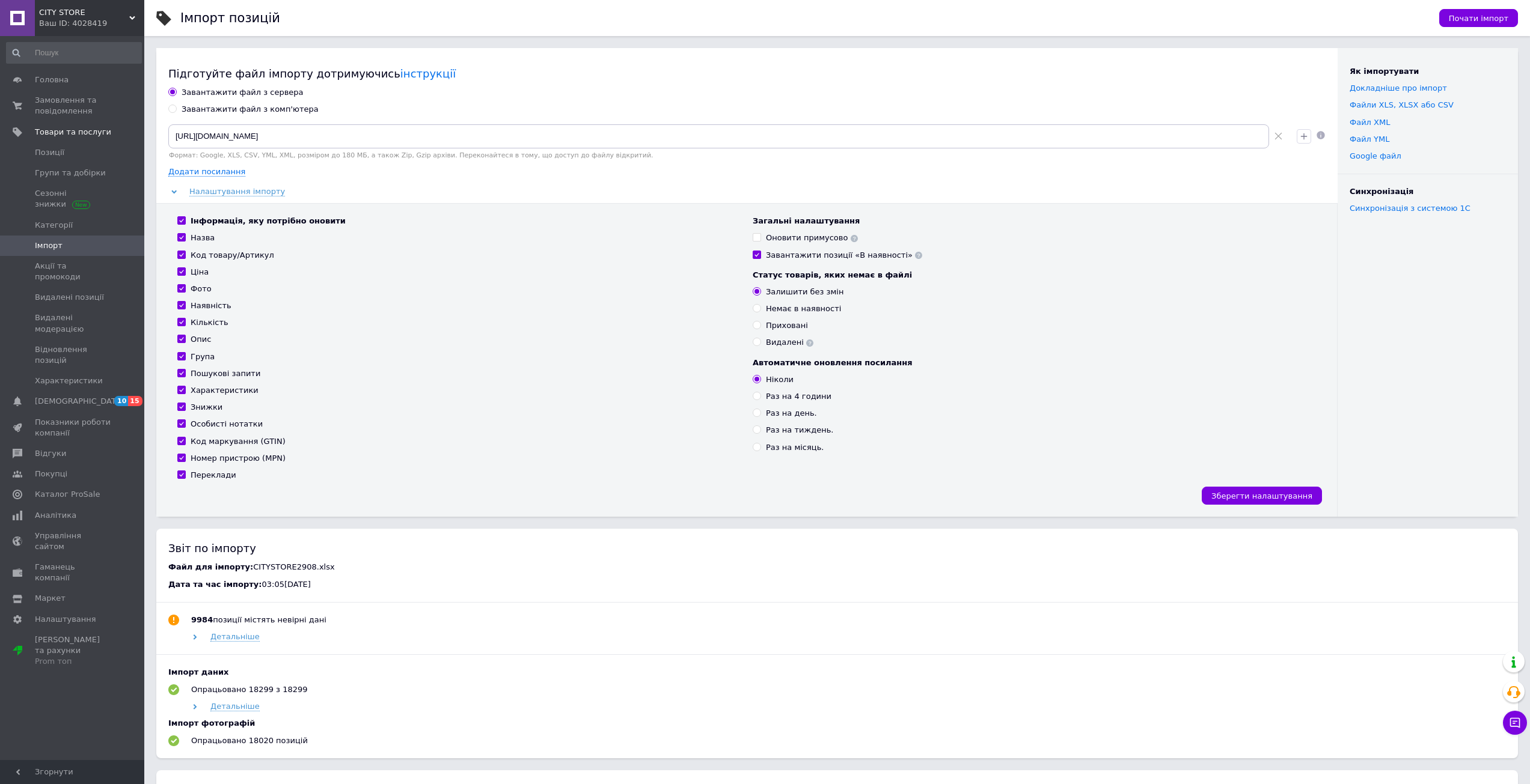
checkbox input "true"
drag, startPoint x: 201, startPoint y: 407, endPoint x: 244, endPoint y: 400, distance: 43.6
click at [201, 407] on div "Знижки" at bounding box center [206, 407] width 32 height 11
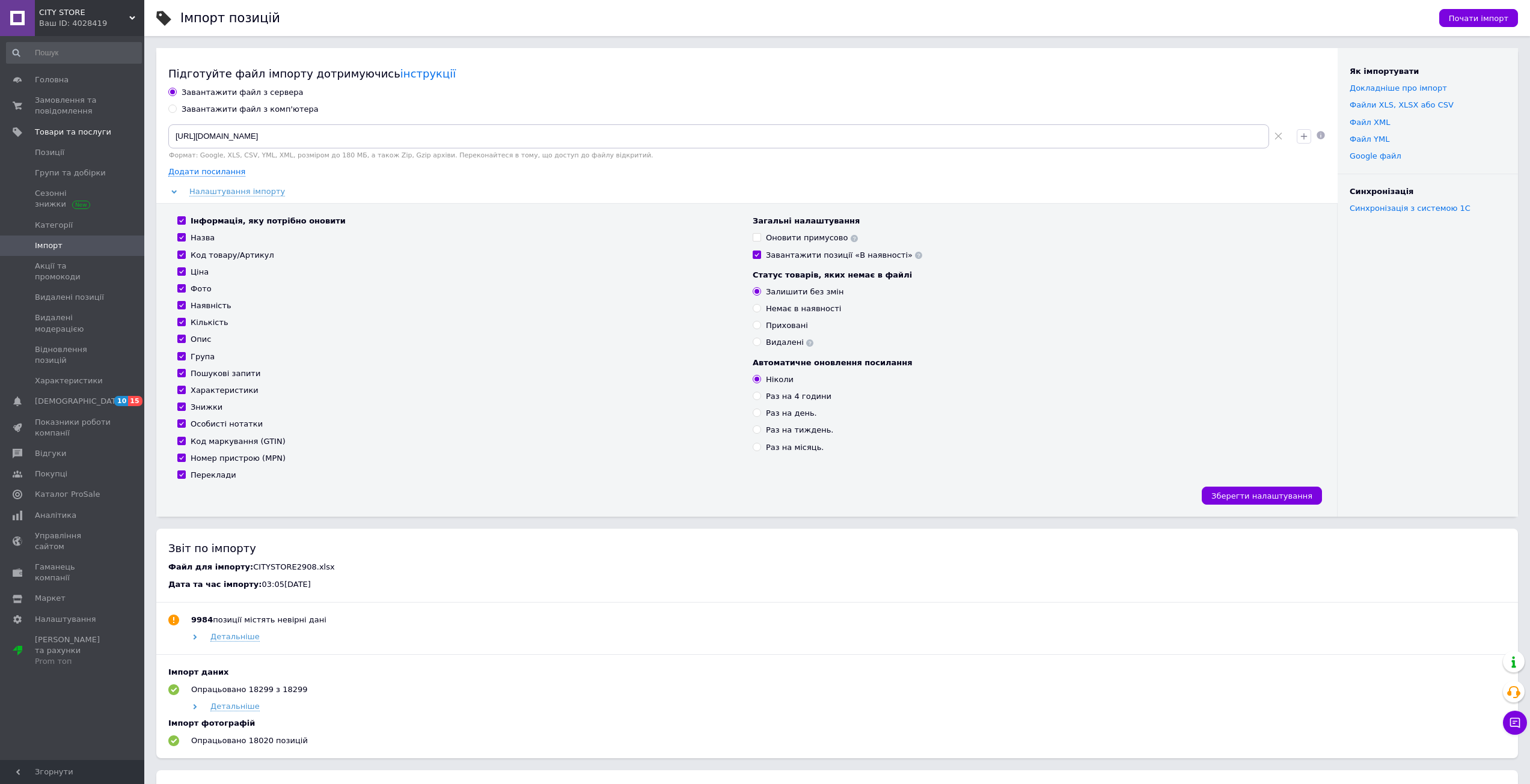
click at [185, 407] on input "Знижки" at bounding box center [181, 406] width 8 height 8
checkbox input "false"
drag, startPoint x: 751, startPoint y: 236, endPoint x: 762, endPoint y: 240, distance: 11.7
click at [752, 238] on div "Загальні налаштування Оновити примусово Завантажити позиції «В наявності» Стату…" at bounding box center [1034, 348] width 575 height 265
drag, startPoint x: 758, startPoint y: 236, endPoint x: 760, endPoint y: 248, distance: 12.2
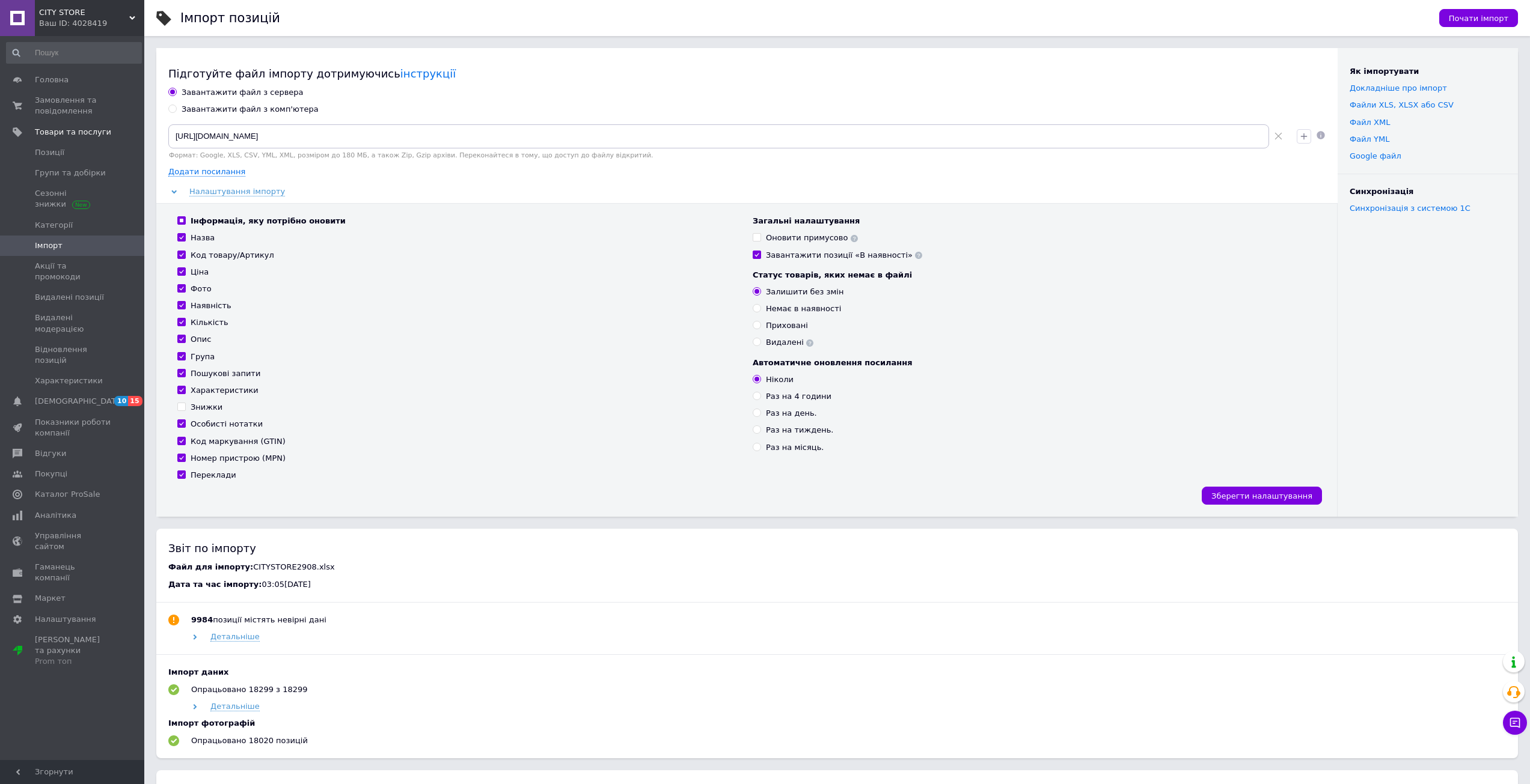
click at [758, 237] on input "Оновити примусово" at bounding box center [756, 237] width 8 height 8
checkbox input "true"
click at [761, 255] on label "Завантажити позиції «В наявності»" at bounding box center [837, 255] width 169 height 11
click at [760, 255] on input "Завантажити позиції «В наявності»" at bounding box center [756, 255] width 8 height 8
checkbox input "false"
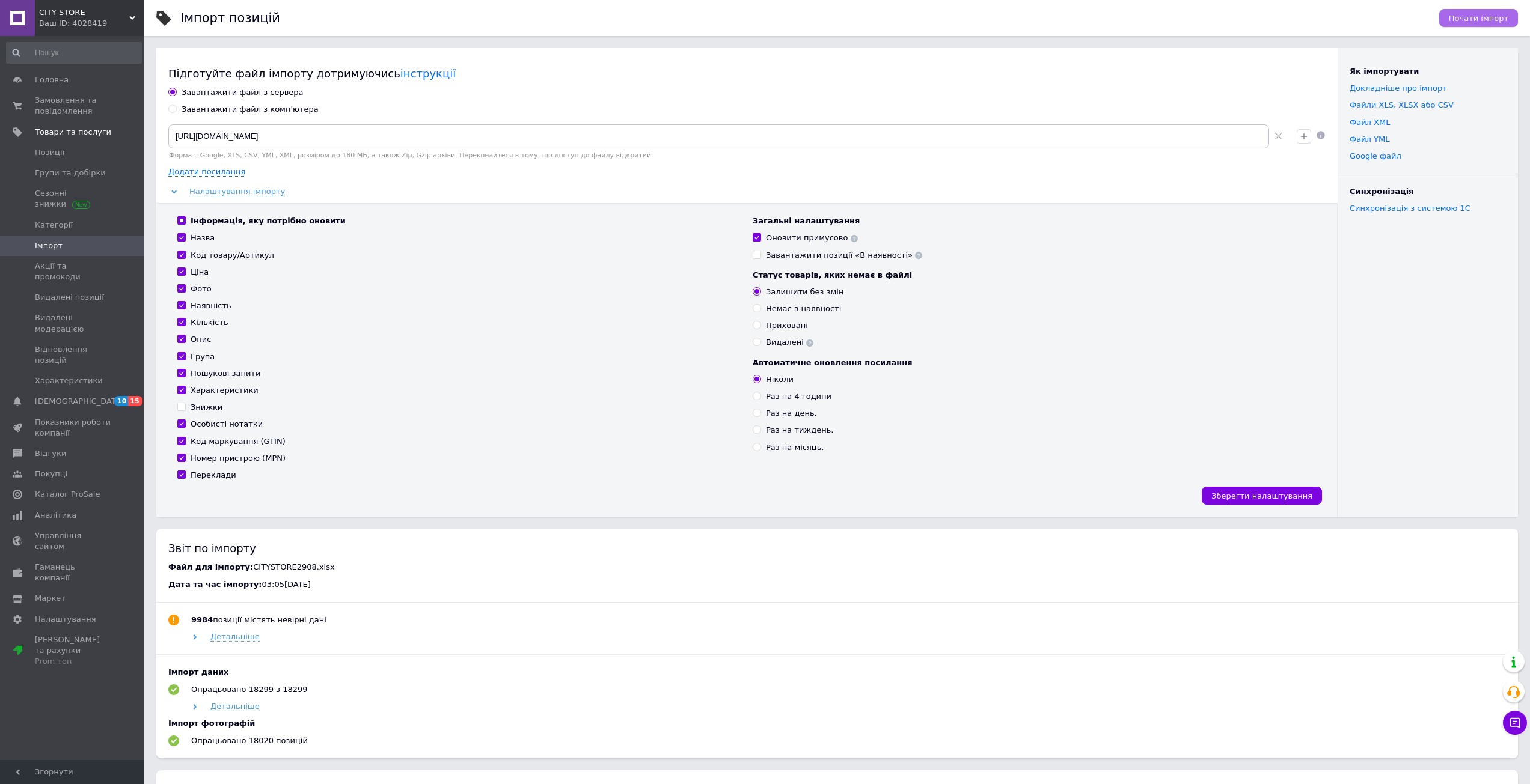
click at [1467, 16] on span "Почати імпорт" at bounding box center [1478, 18] width 59 height 9
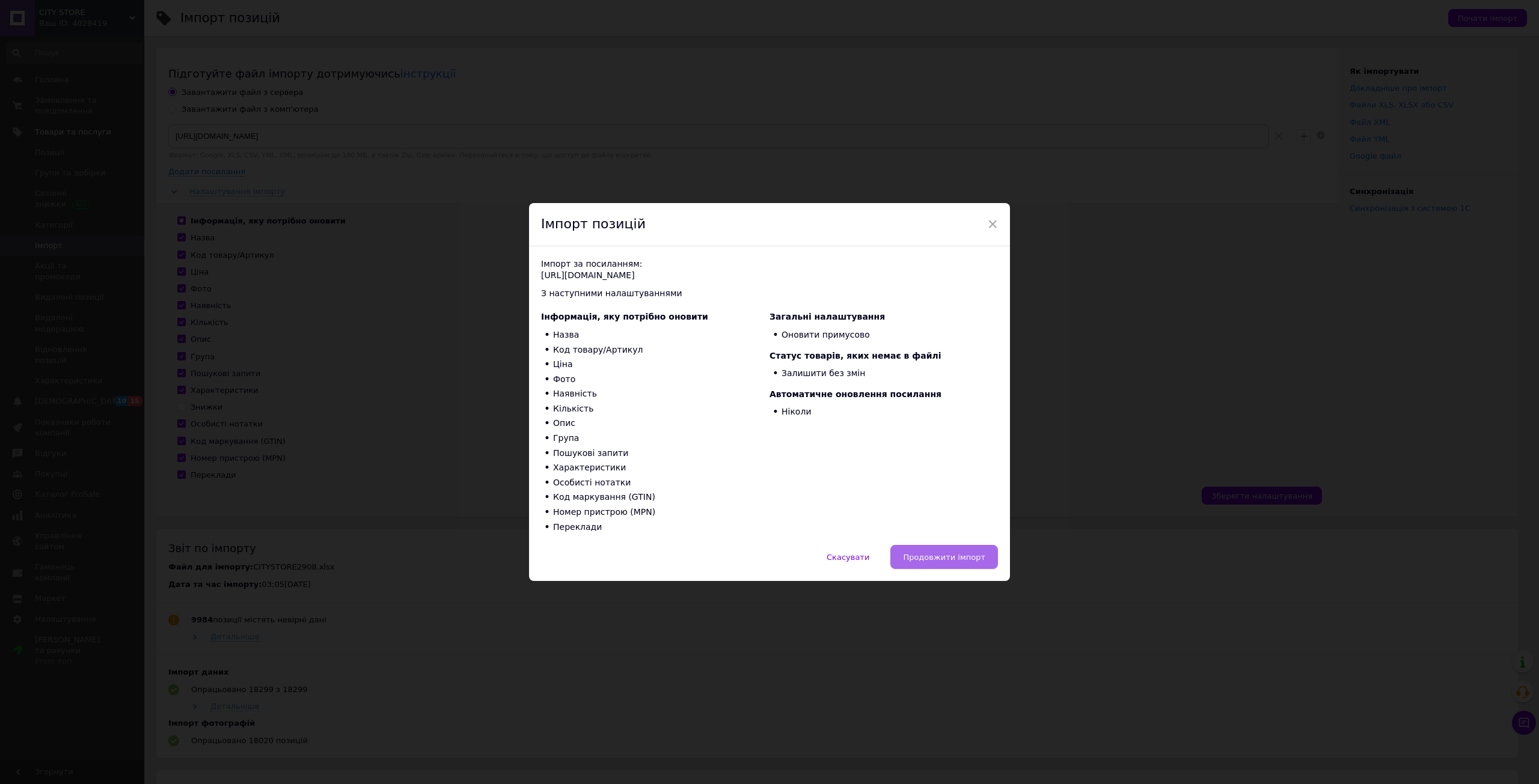
click at [938, 555] on span "Продовжити імпорт" at bounding box center [944, 557] width 82 height 9
